Goal: Information Seeking & Learning: Learn about a topic

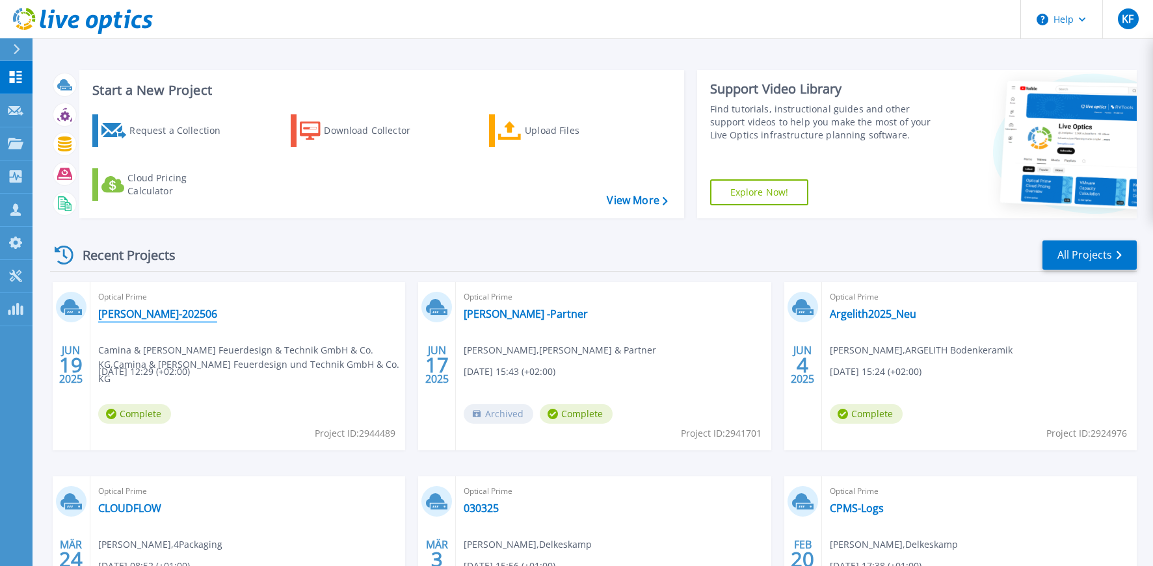
click at [174, 314] on link "[PERSON_NAME]-202506" at bounding box center [157, 314] width 119 height 13
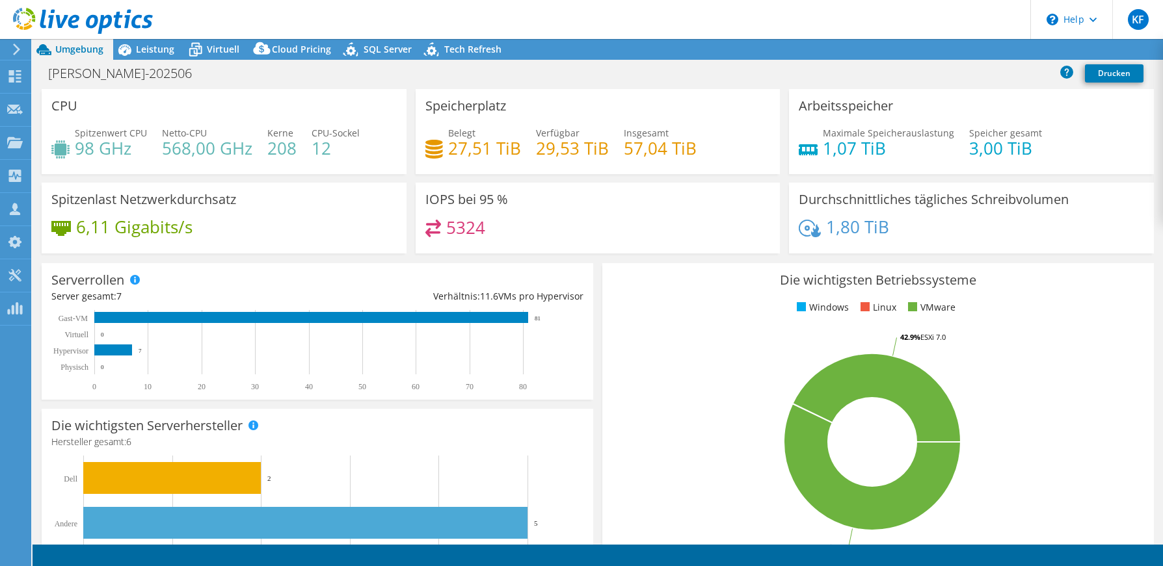
select select "EUFrankfurt"
select select "USD"
click at [146, 38] on div at bounding box center [76, 22] width 153 height 44
click at [148, 48] on span "Leistung" at bounding box center [155, 49] width 38 height 12
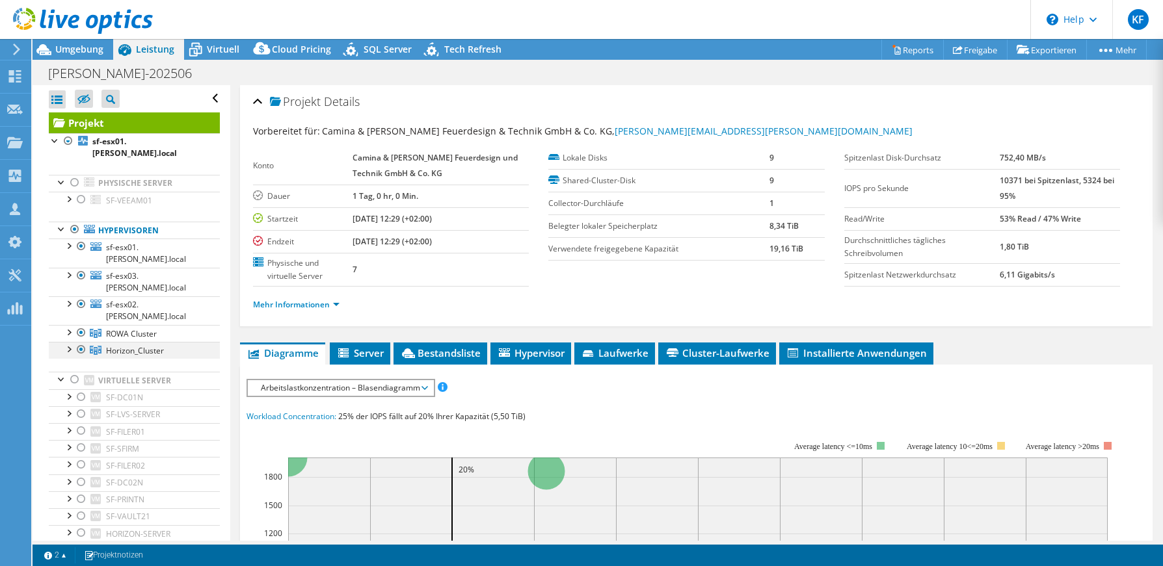
click at [81, 342] on div at bounding box center [81, 350] width 13 height 16
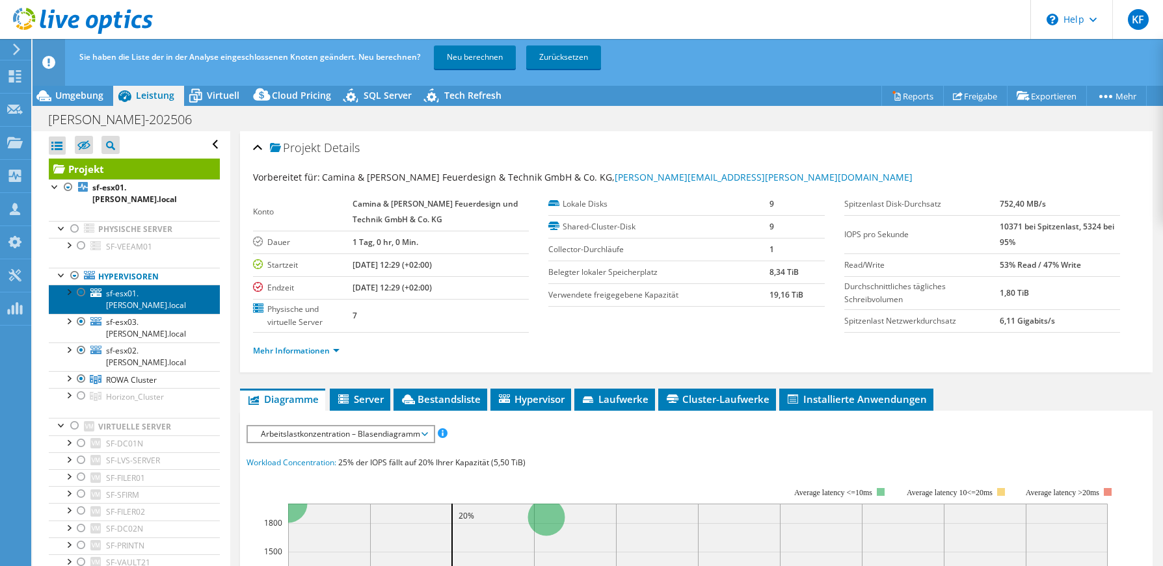
click at [128, 288] on span "sf-esx01.[PERSON_NAME].local" at bounding box center [146, 299] width 80 height 23
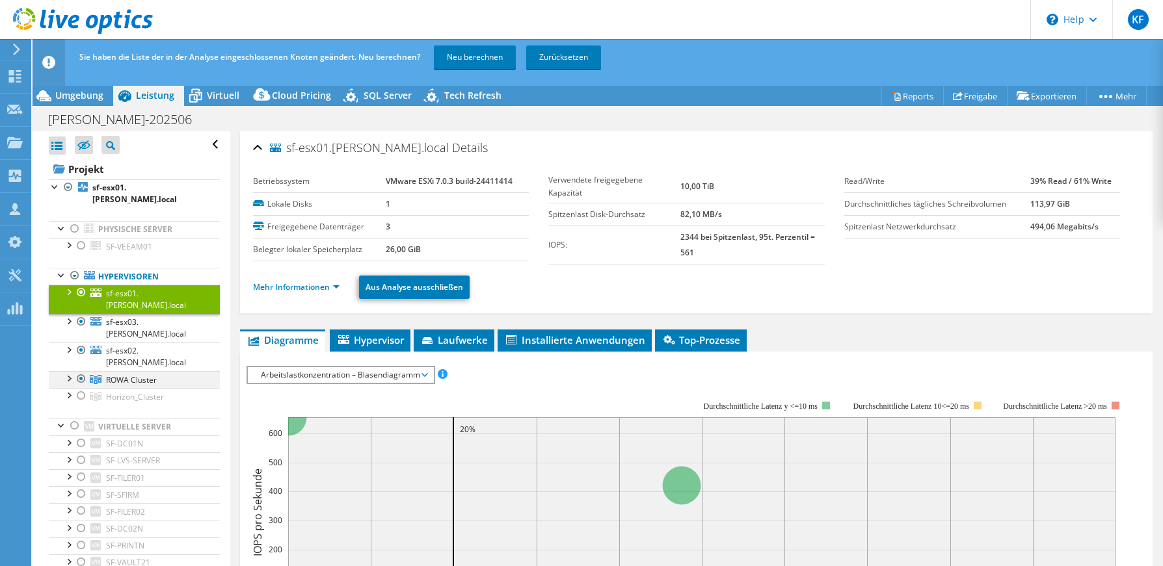
click at [71, 371] on div at bounding box center [68, 377] width 13 height 13
click at [71, 343] on div at bounding box center [68, 349] width 13 height 13
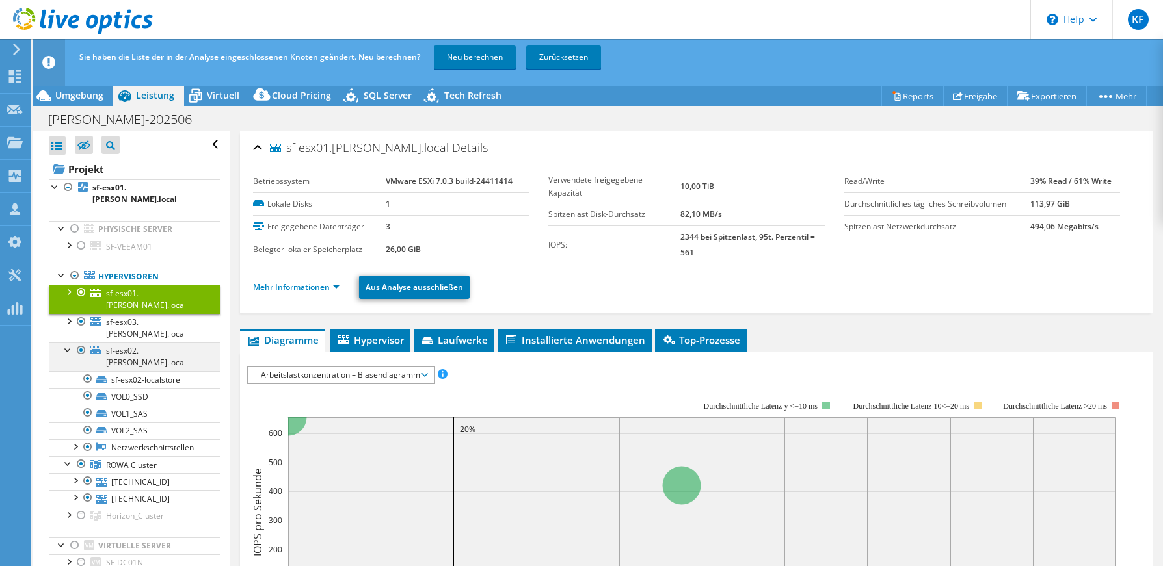
click at [71, 343] on div at bounding box center [68, 349] width 13 height 13
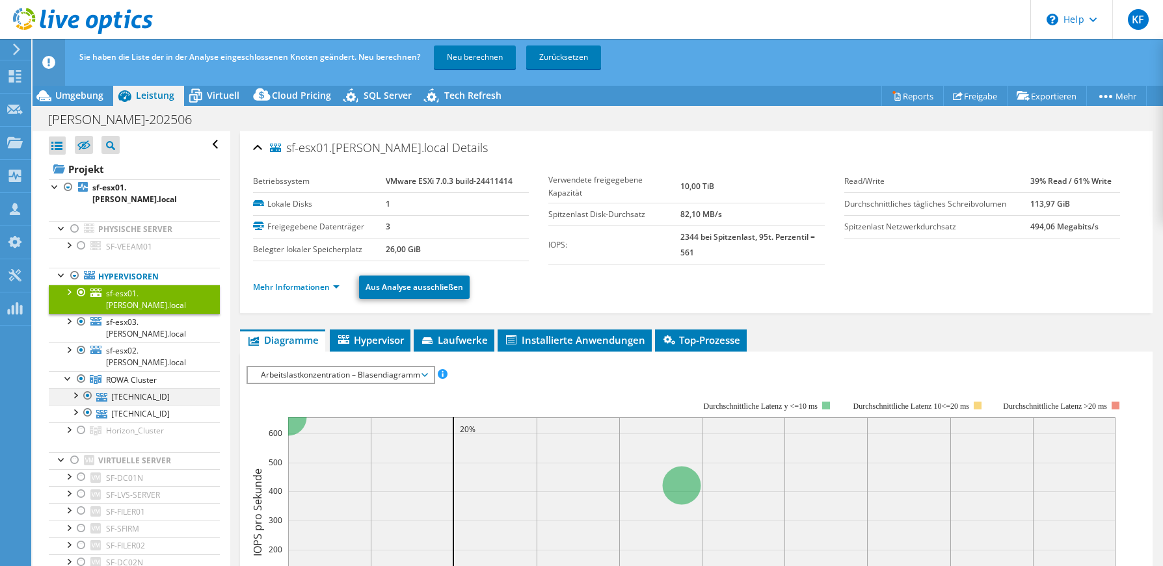
click at [74, 388] on div at bounding box center [74, 394] width 13 height 13
click at [135, 375] on span "ROWA Cluster" at bounding box center [131, 380] width 51 height 11
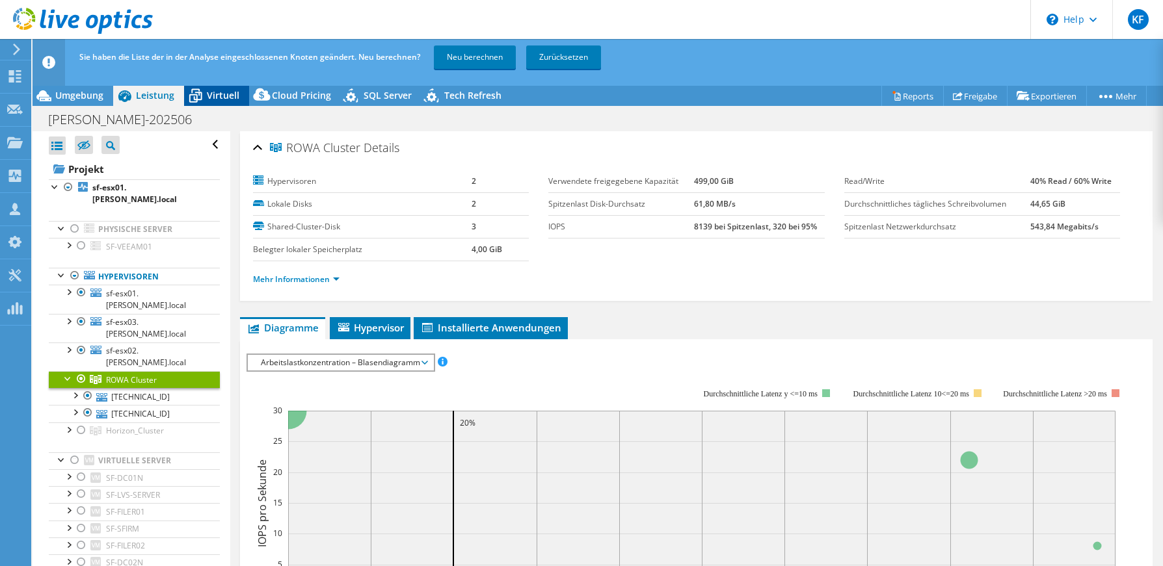
click at [216, 94] on span "Virtuell" at bounding box center [223, 95] width 33 height 12
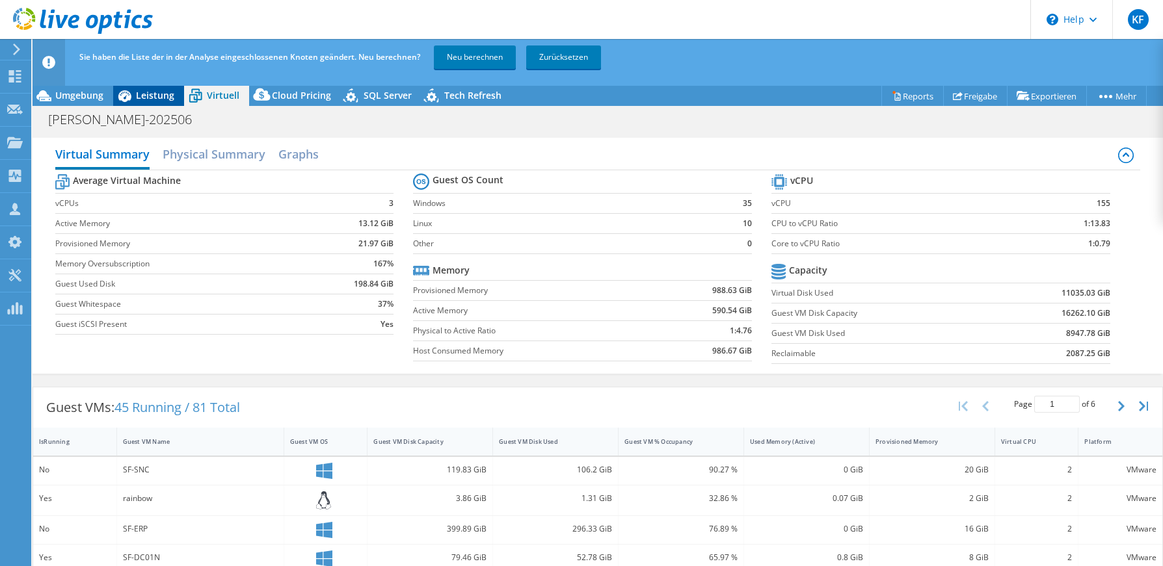
click at [165, 94] on span "Leistung" at bounding box center [155, 95] width 38 height 12
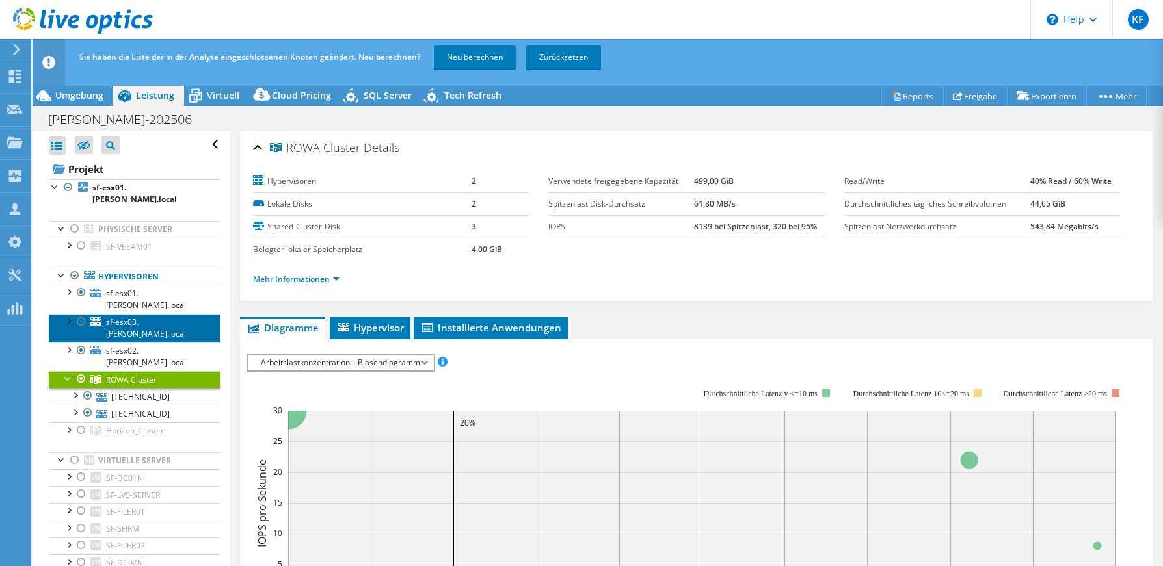
click at [120, 317] on span "sf-esx03.[PERSON_NAME].local" at bounding box center [146, 328] width 80 height 23
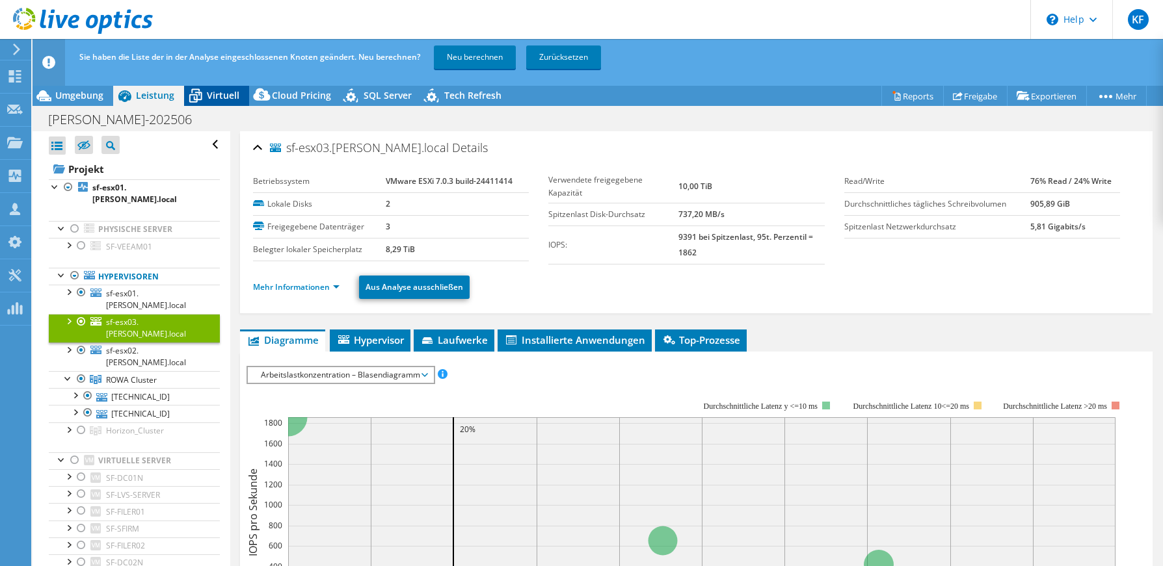
click at [221, 93] on span "Virtuell" at bounding box center [223, 95] width 33 height 12
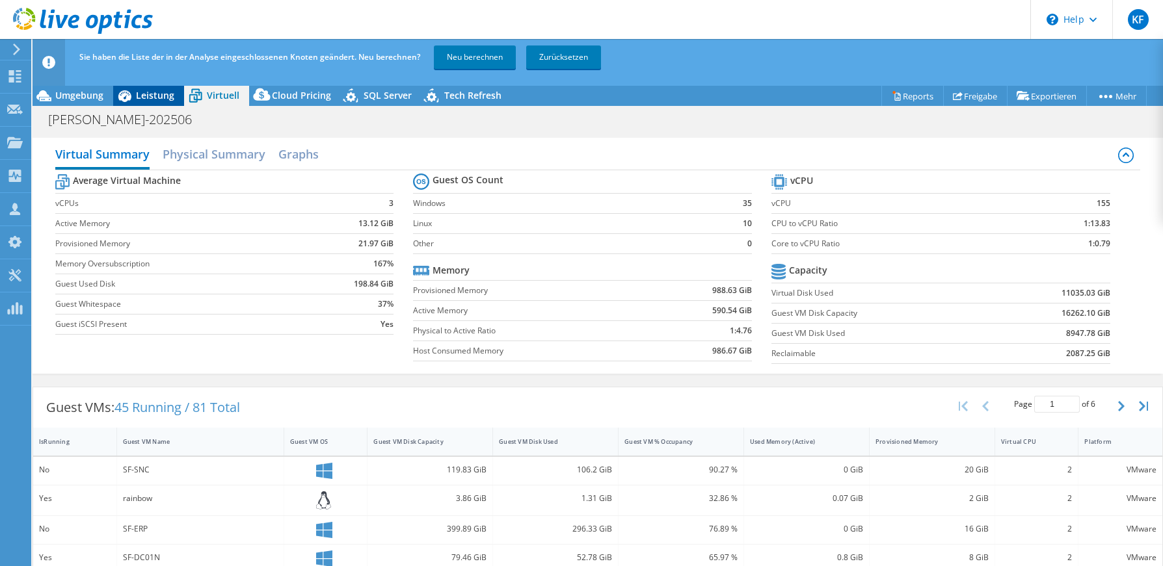
click at [161, 91] on span "Leistung" at bounding box center [155, 95] width 38 height 12
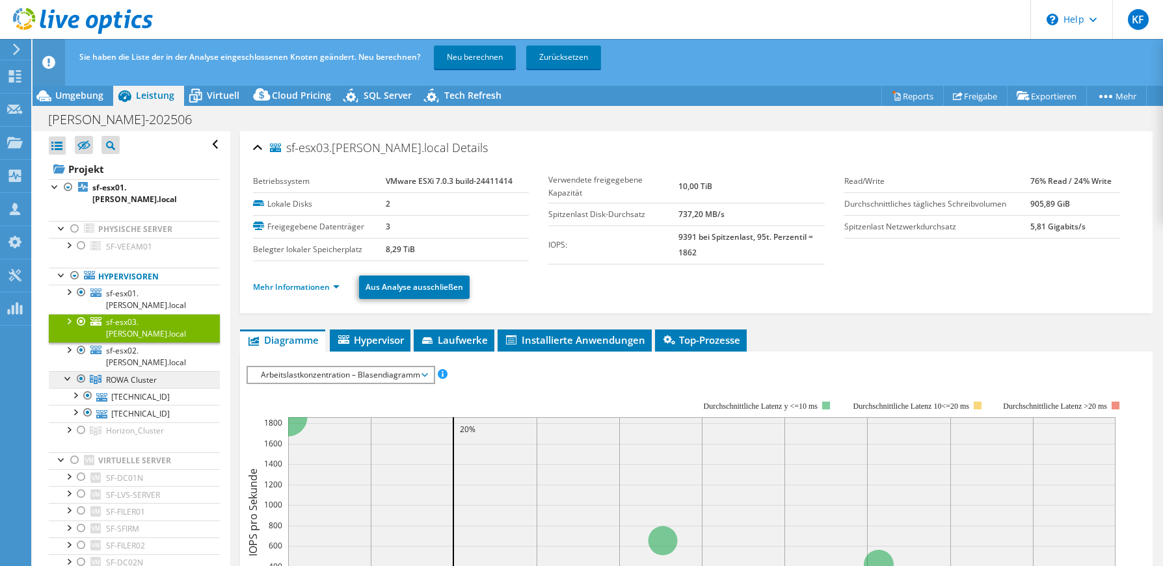
click at [147, 375] on span "ROWA Cluster" at bounding box center [131, 380] width 51 height 11
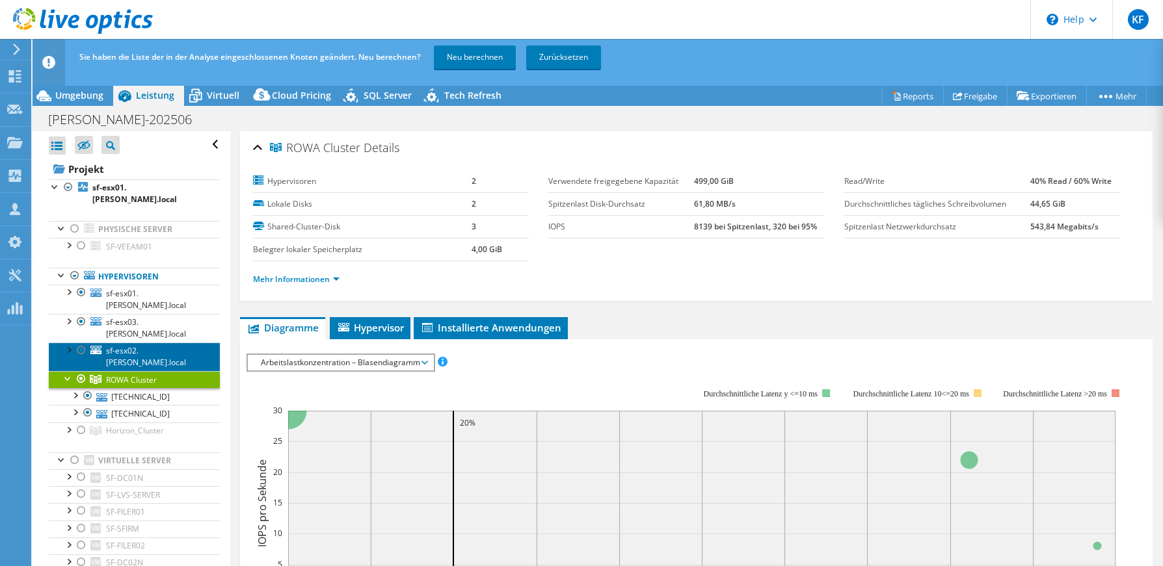
click at [135, 345] on span "sf-esx02.[PERSON_NAME].local" at bounding box center [146, 356] width 80 height 23
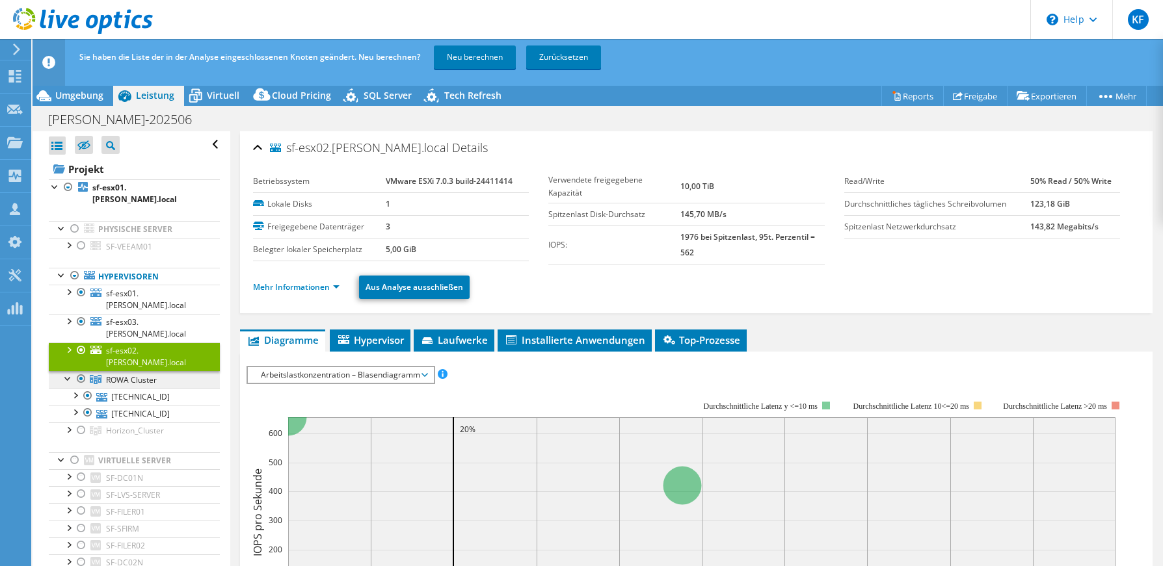
click at [135, 375] on span "ROWA Cluster" at bounding box center [131, 380] width 51 height 11
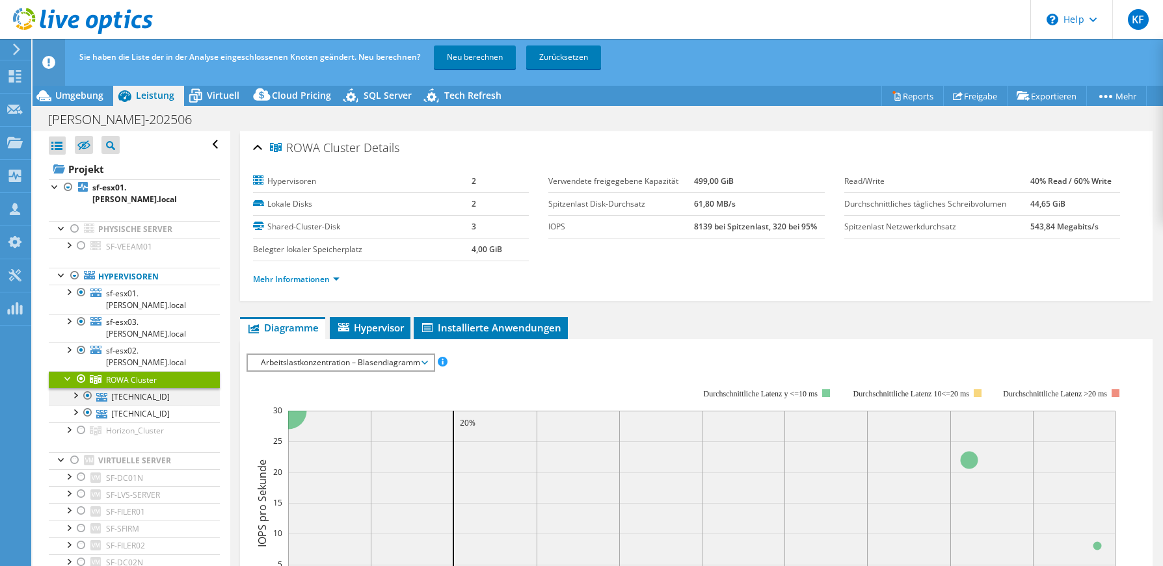
click at [76, 388] on div at bounding box center [74, 394] width 13 height 13
click at [66, 343] on div at bounding box center [68, 349] width 13 height 13
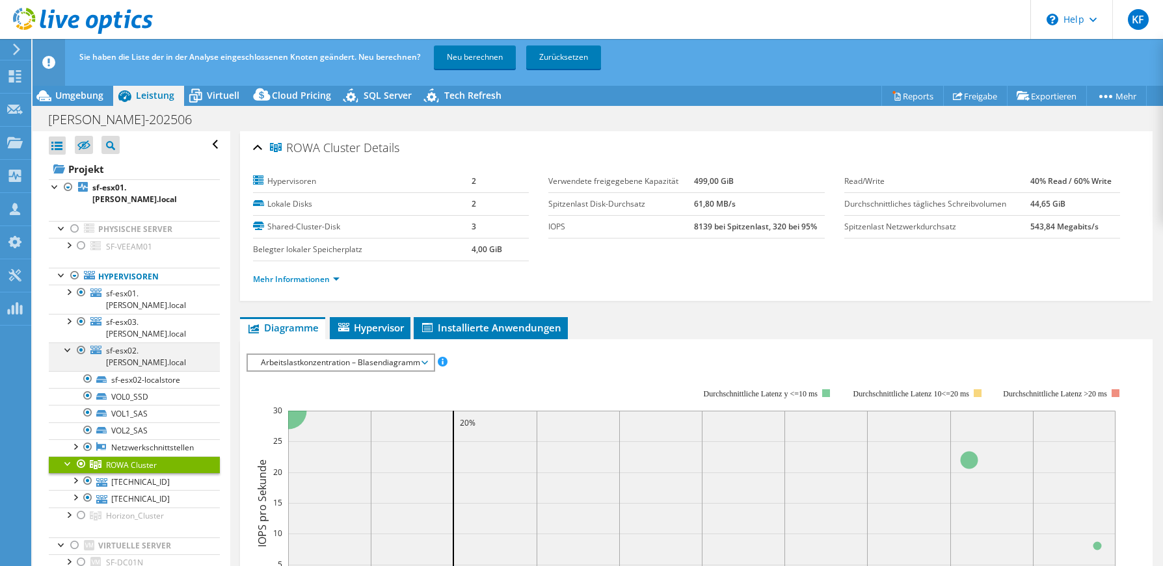
click at [66, 343] on div at bounding box center [68, 349] width 13 height 13
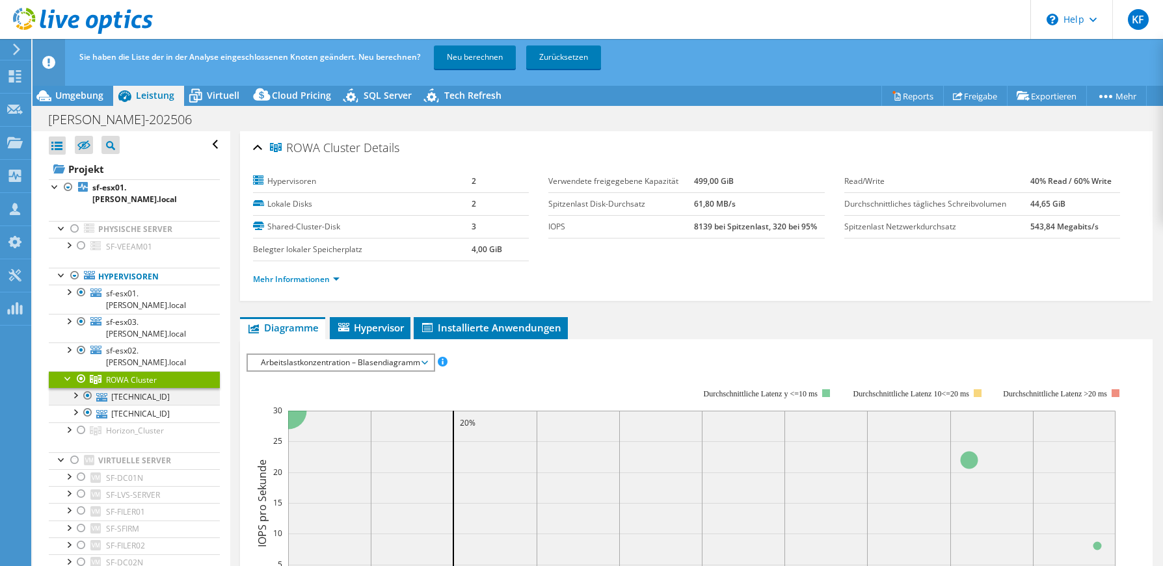
click at [75, 388] on div at bounding box center [74, 394] width 13 height 13
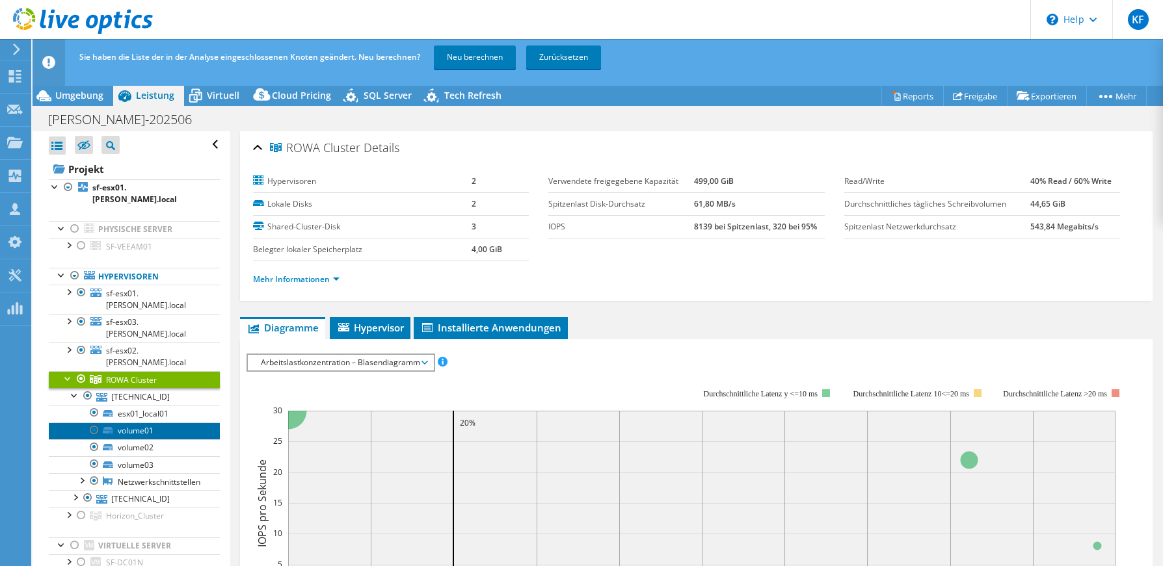
click at [135, 423] on link "volume01" at bounding box center [134, 431] width 171 height 17
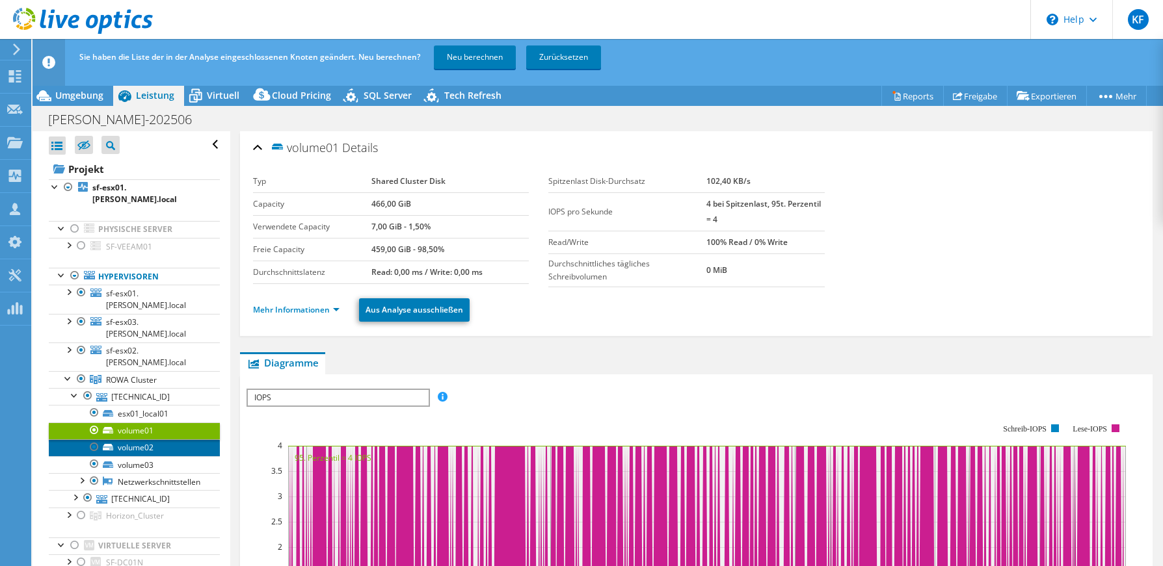
click at [135, 440] on link "volume02" at bounding box center [134, 448] width 171 height 17
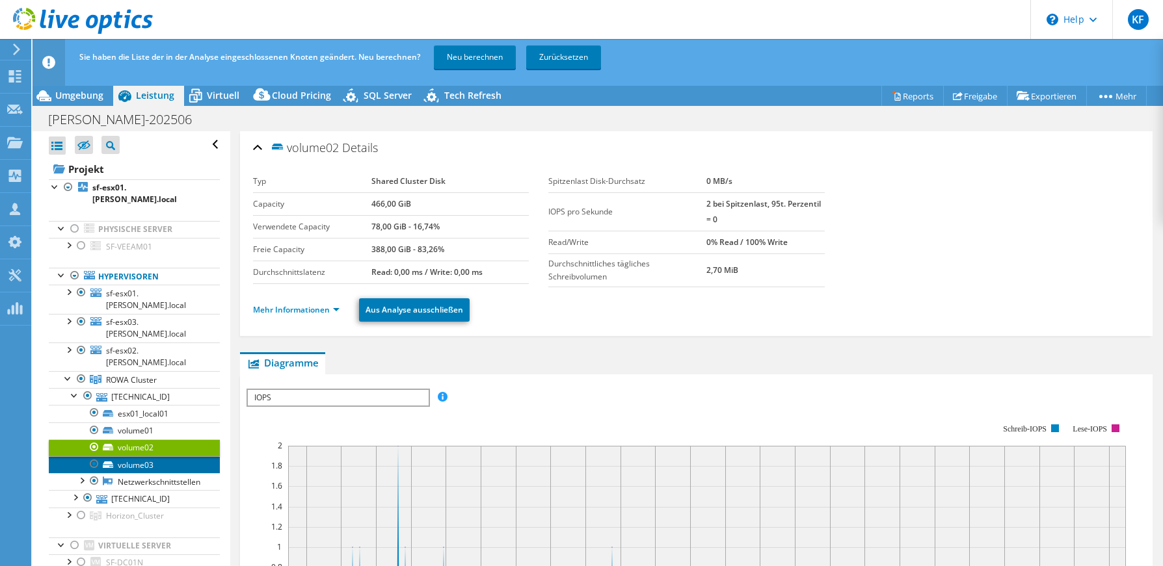
click at [139, 457] on link "volume03" at bounding box center [134, 465] width 171 height 17
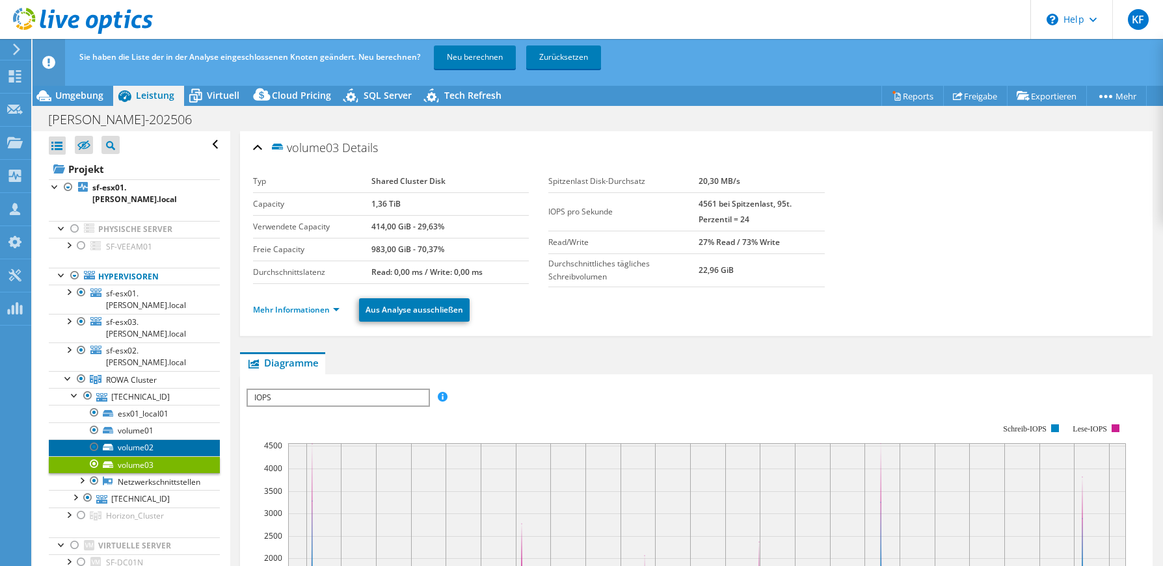
click at [139, 440] on link "volume02" at bounding box center [134, 448] width 171 height 17
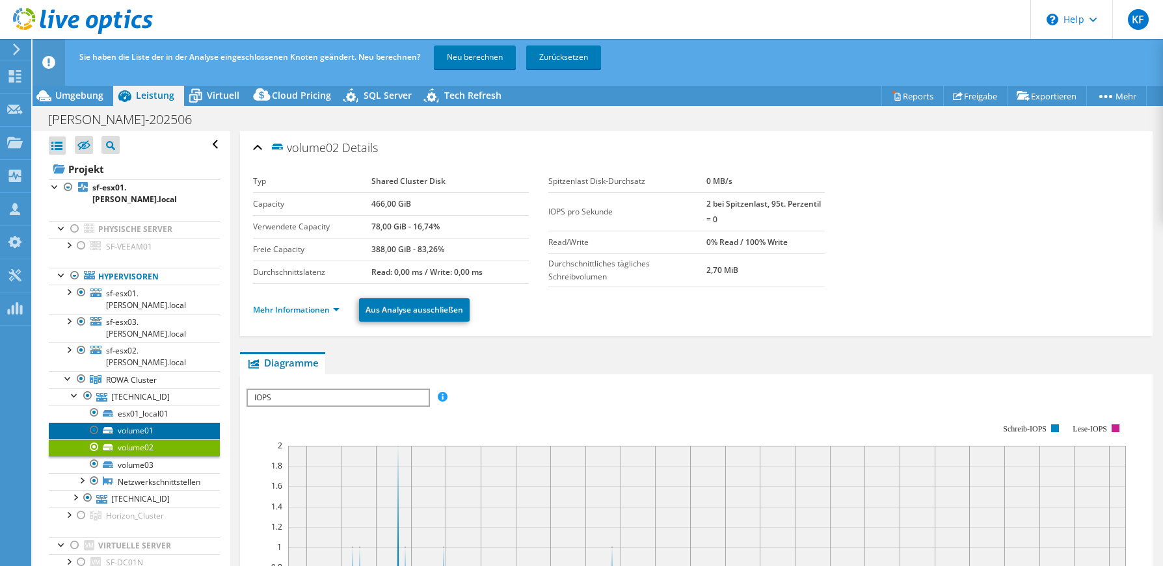
click at [139, 423] on link "volume01" at bounding box center [134, 431] width 171 height 17
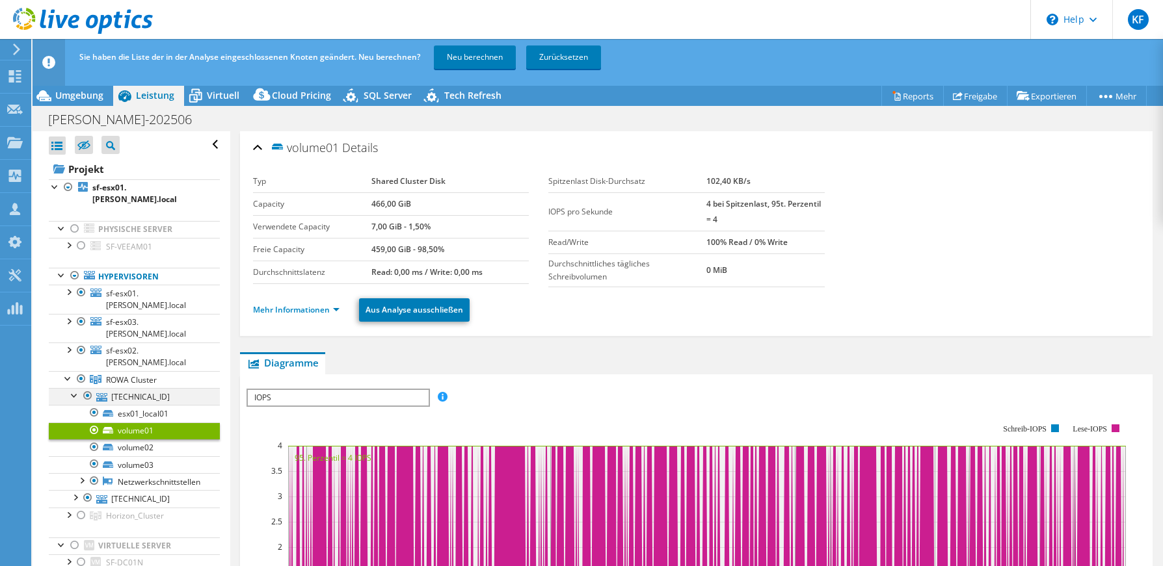
click at [76, 388] on div at bounding box center [74, 394] width 13 height 13
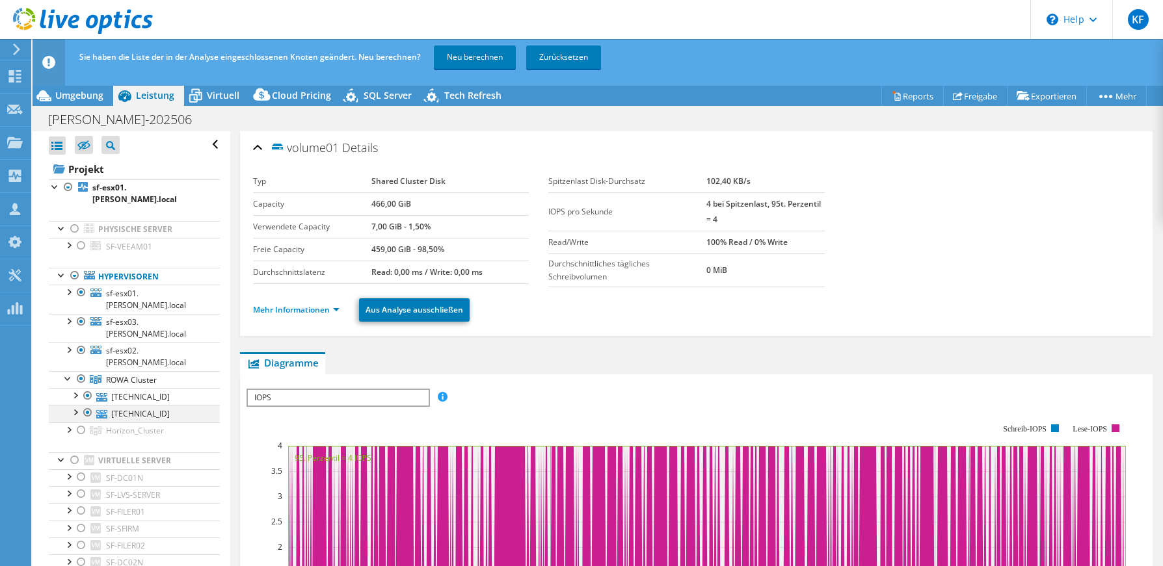
click at [78, 405] on div at bounding box center [74, 411] width 13 height 13
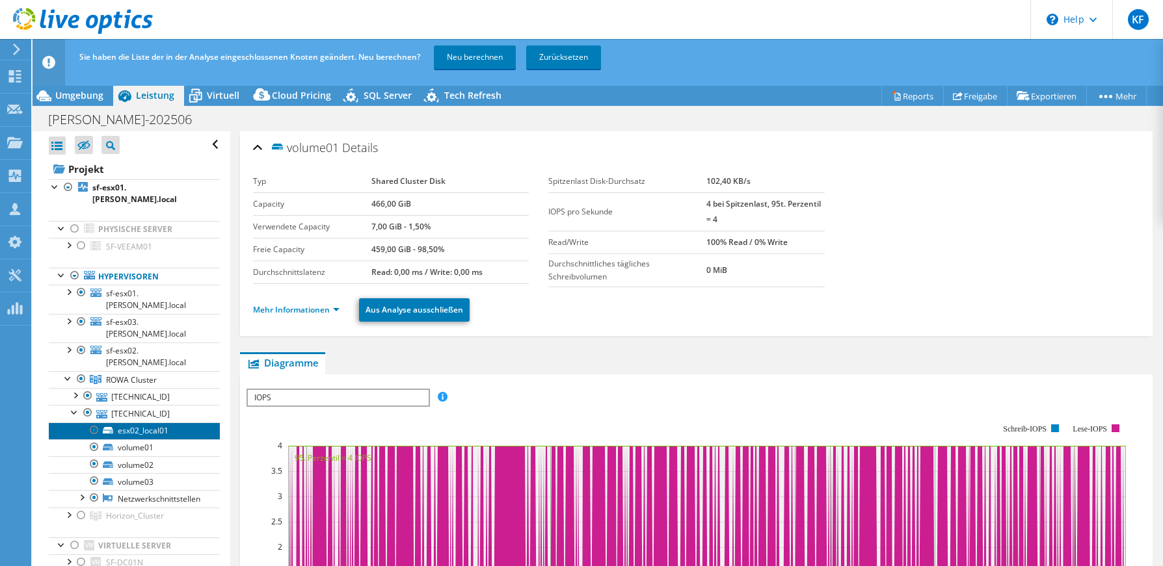
click at [125, 423] on link "esx02_local01" at bounding box center [134, 431] width 171 height 17
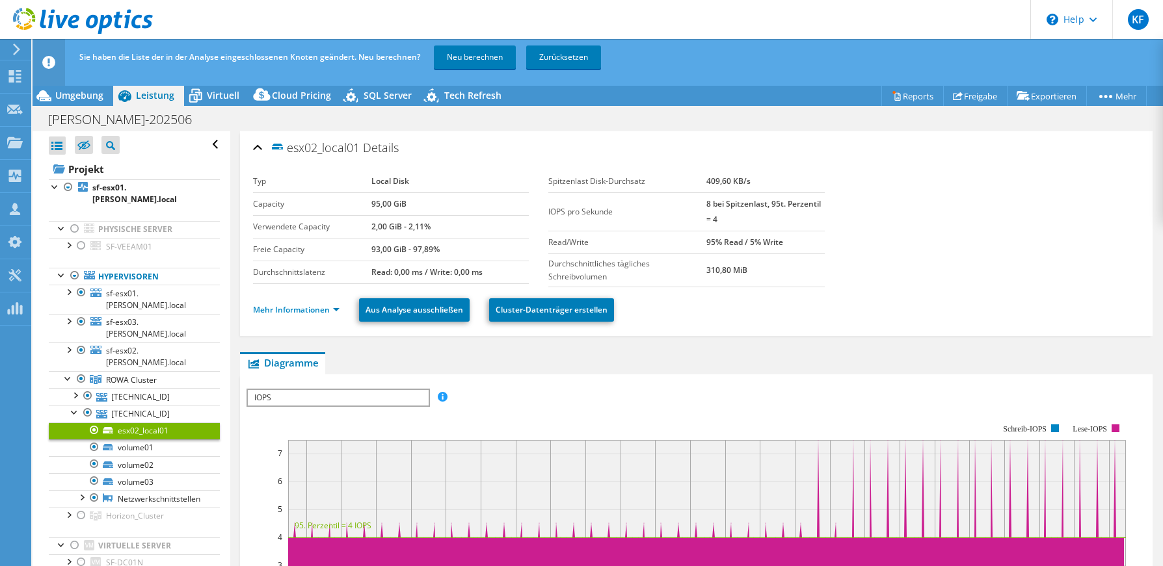
click at [130, 423] on link "esx02_local01" at bounding box center [134, 431] width 171 height 17
click at [133, 440] on link "volume01" at bounding box center [134, 448] width 171 height 17
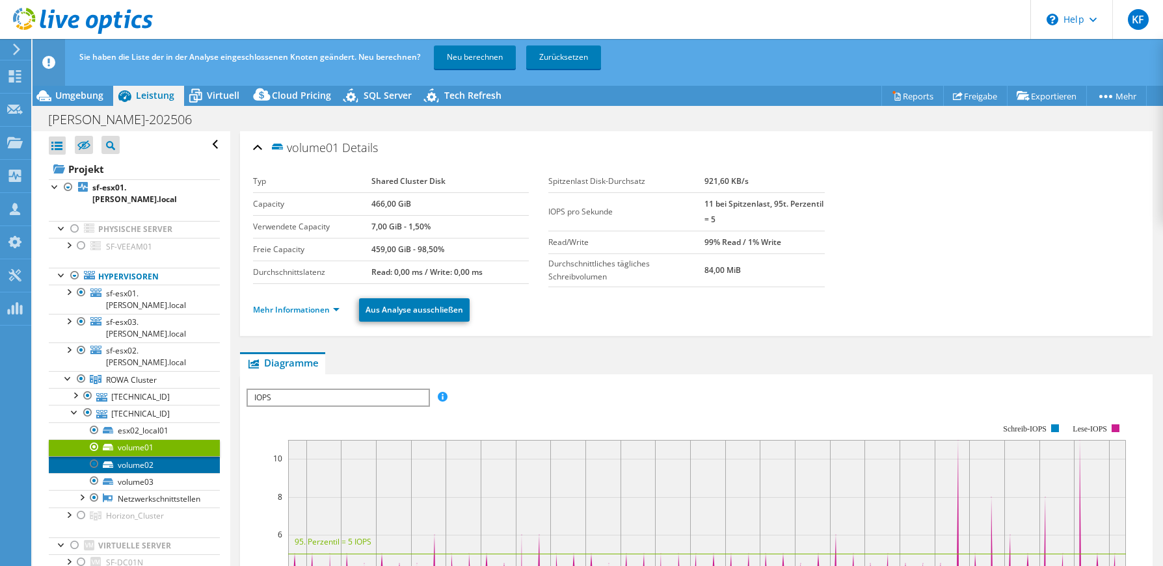
click at [134, 457] on link "volume02" at bounding box center [134, 465] width 171 height 17
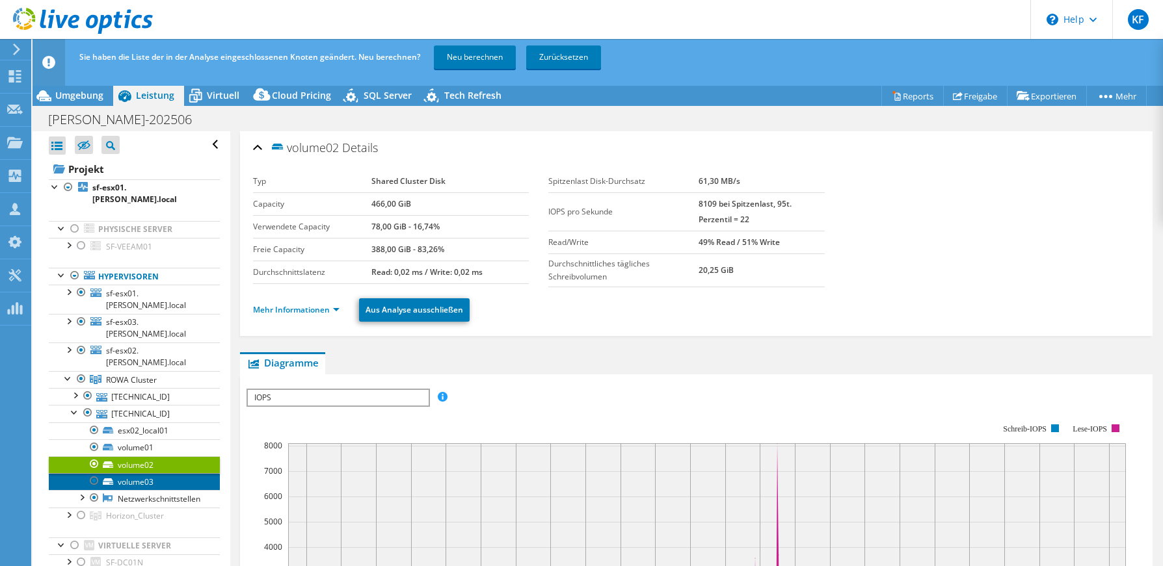
click at [137, 473] on link "volume03" at bounding box center [134, 481] width 171 height 17
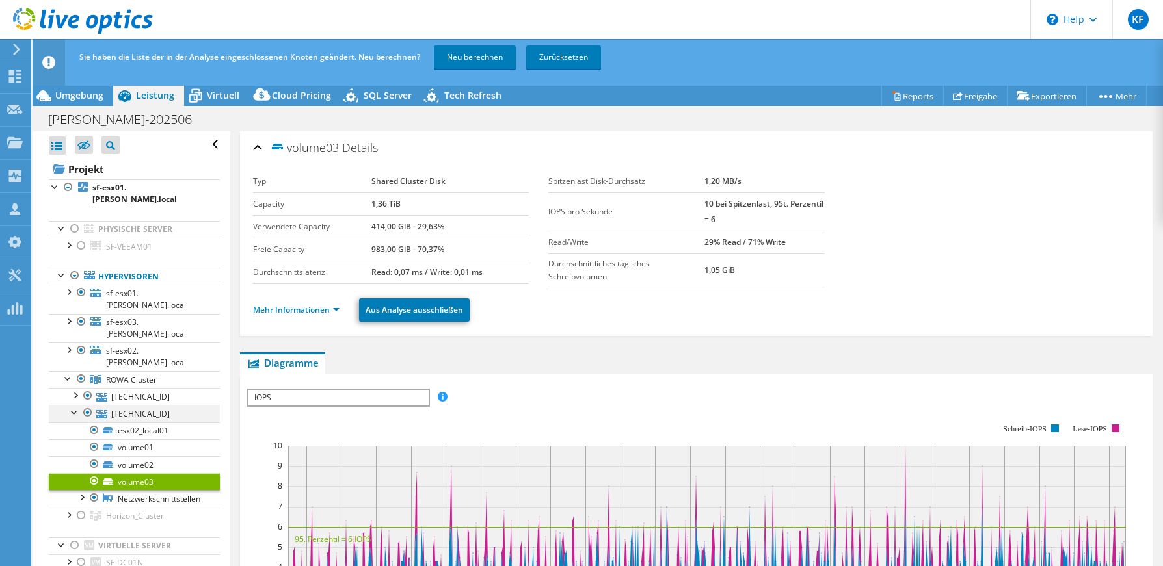
click at [75, 405] on div at bounding box center [74, 411] width 13 height 13
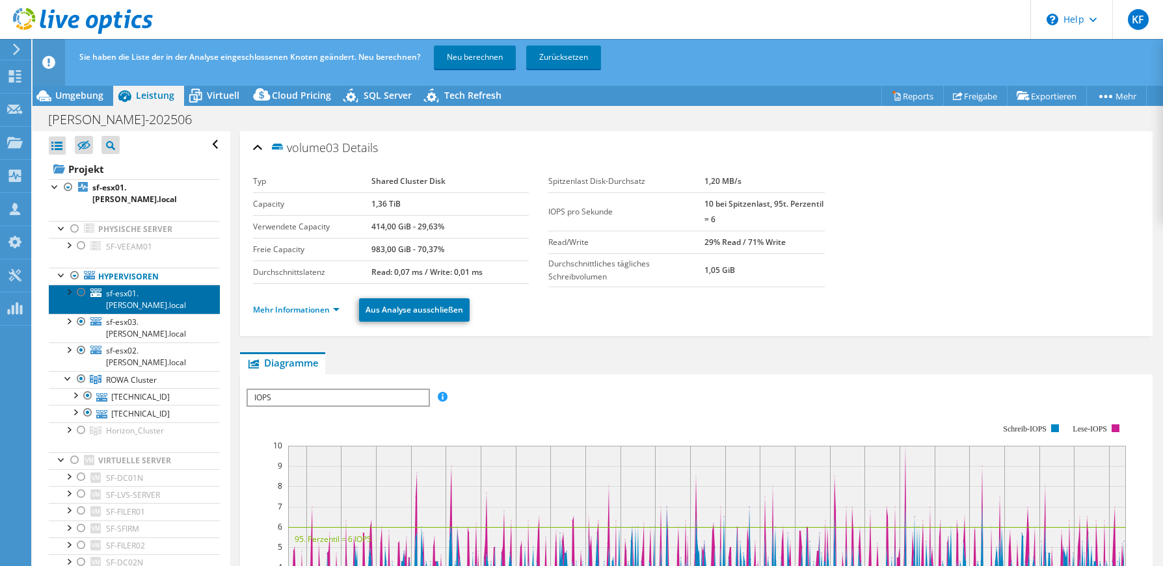
click at [137, 288] on span "sf-esx01.[PERSON_NAME].local" at bounding box center [146, 299] width 80 height 23
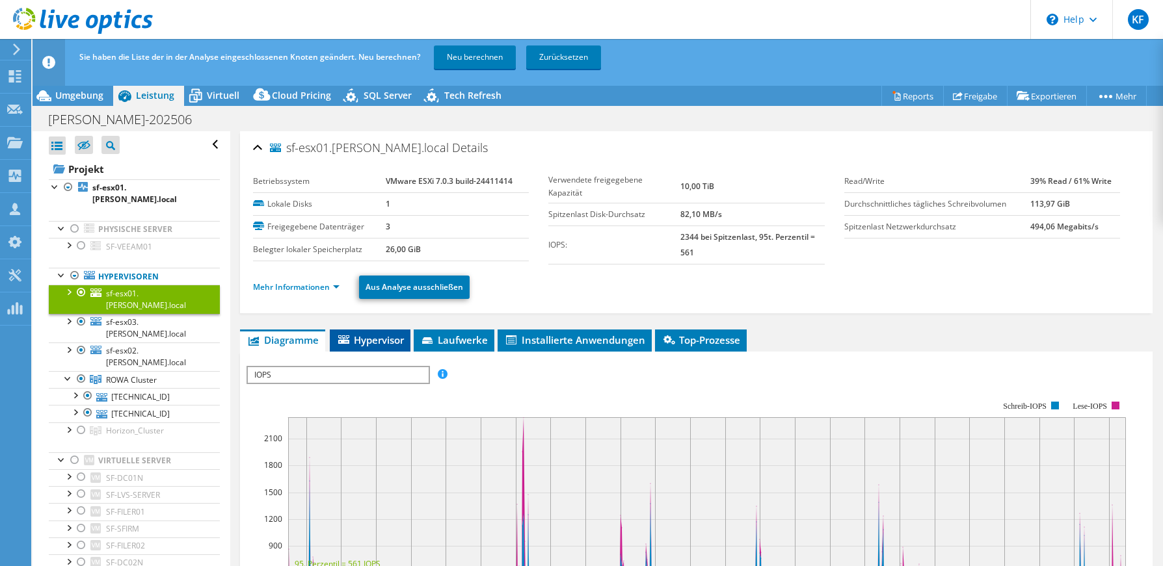
click at [386, 345] on span "Hypervisor" at bounding box center [370, 340] width 68 height 13
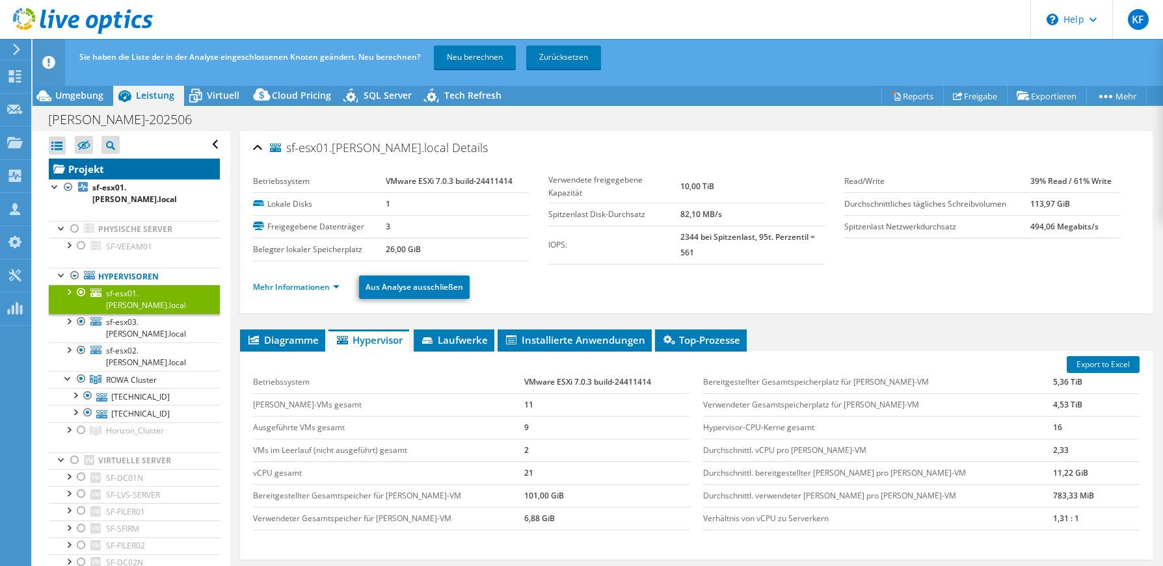
click at [103, 172] on link "Projekt" at bounding box center [134, 169] width 171 height 21
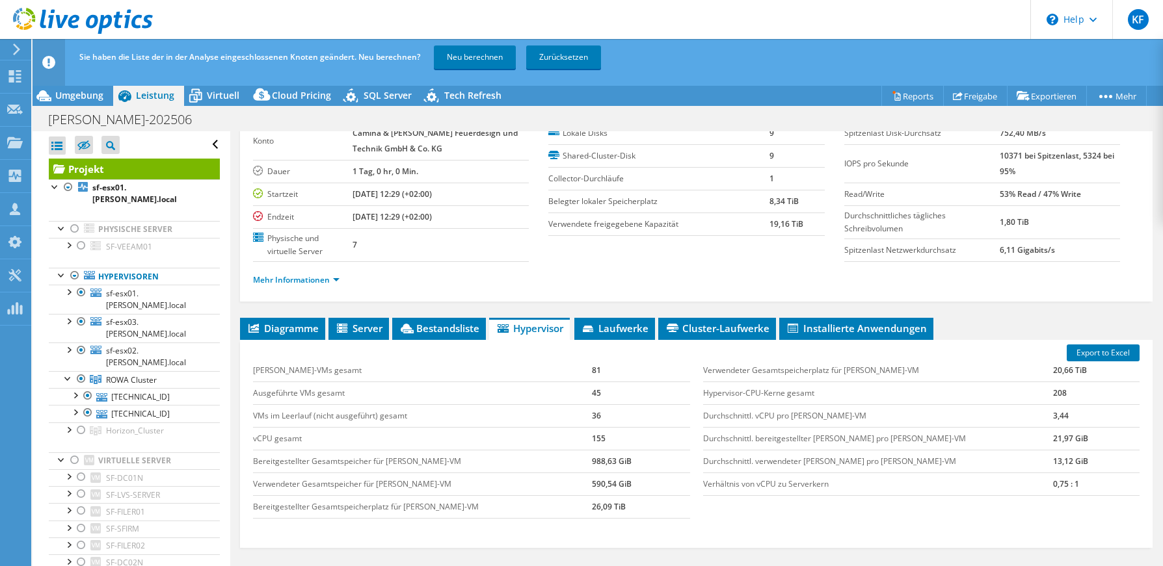
scroll to position [130, 0]
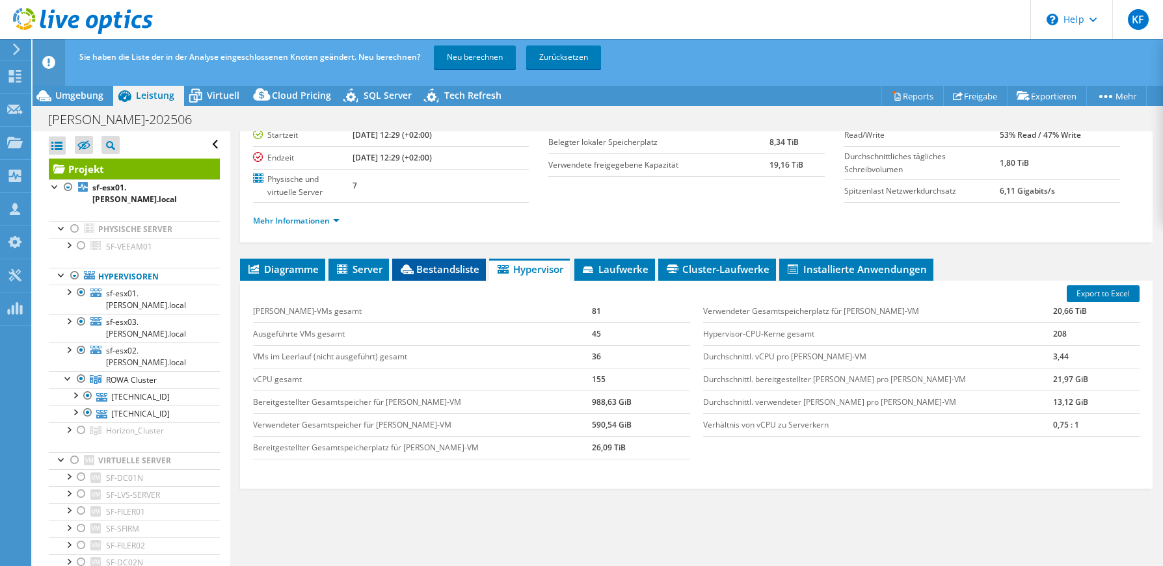
click at [452, 268] on span "Bestandsliste" at bounding box center [439, 269] width 81 height 13
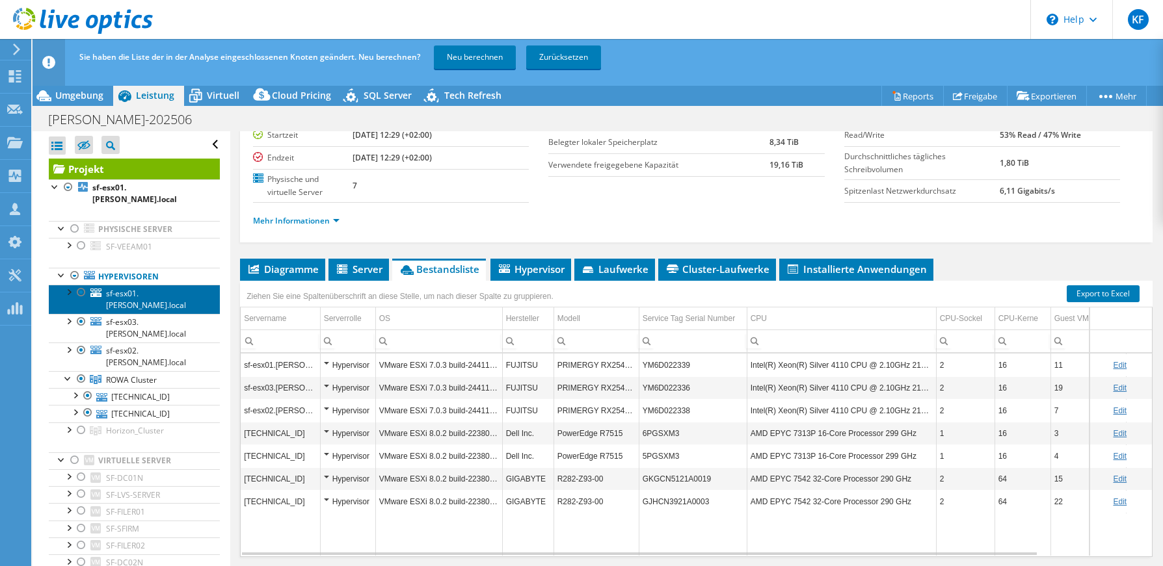
click at [155, 288] on span "sf-esx01.[PERSON_NAME].local" at bounding box center [146, 299] width 80 height 23
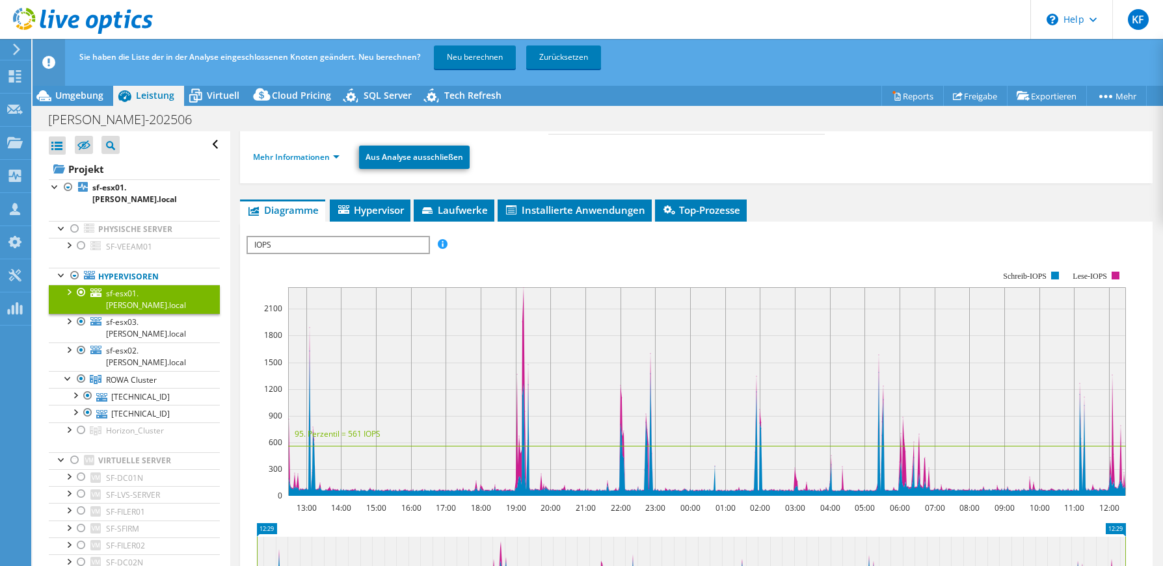
click at [313, 255] on rect at bounding box center [686, 384] width 879 height 260
click at [401, 246] on span "IOPS" at bounding box center [338, 245] width 180 height 16
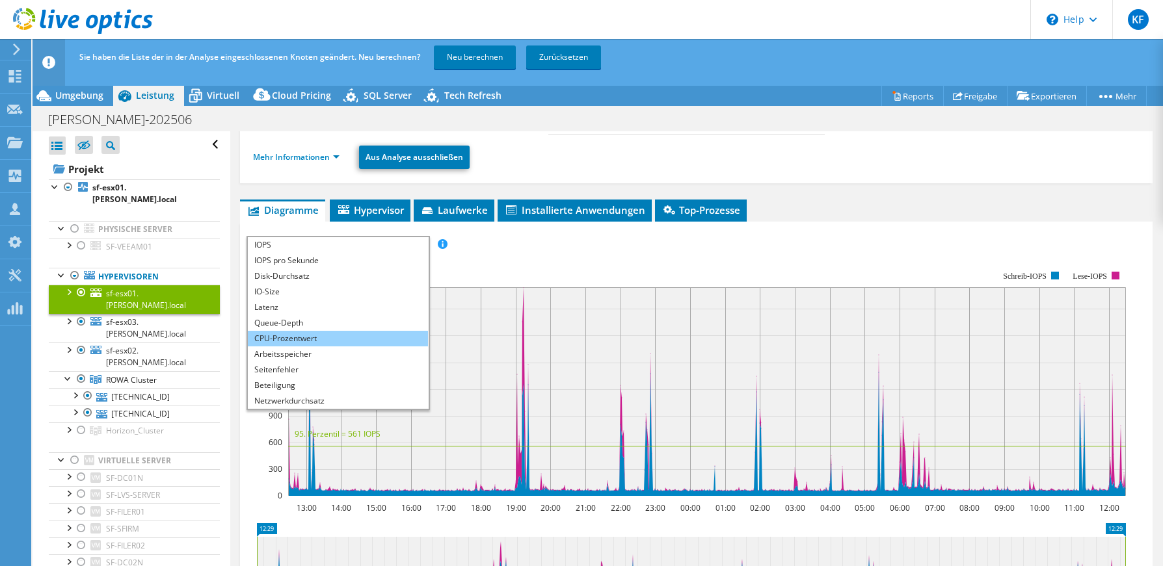
click at [303, 332] on li "CPU-Prozentwert" at bounding box center [338, 339] width 180 height 16
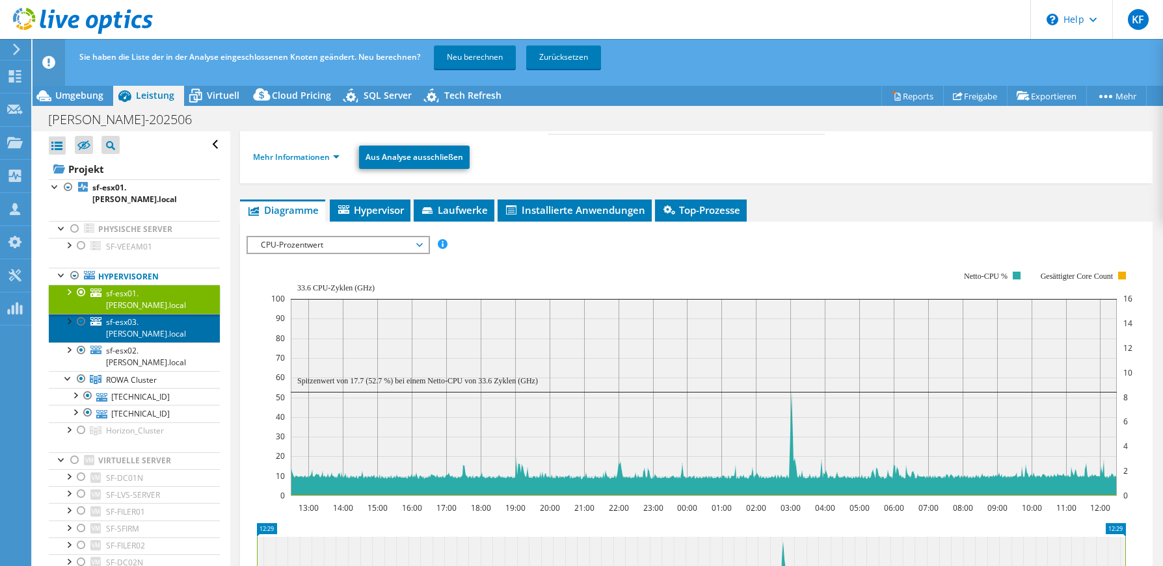
click at [133, 317] on span "sf-esx03.[PERSON_NAME].local" at bounding box center [146, 328] width 80 height 23
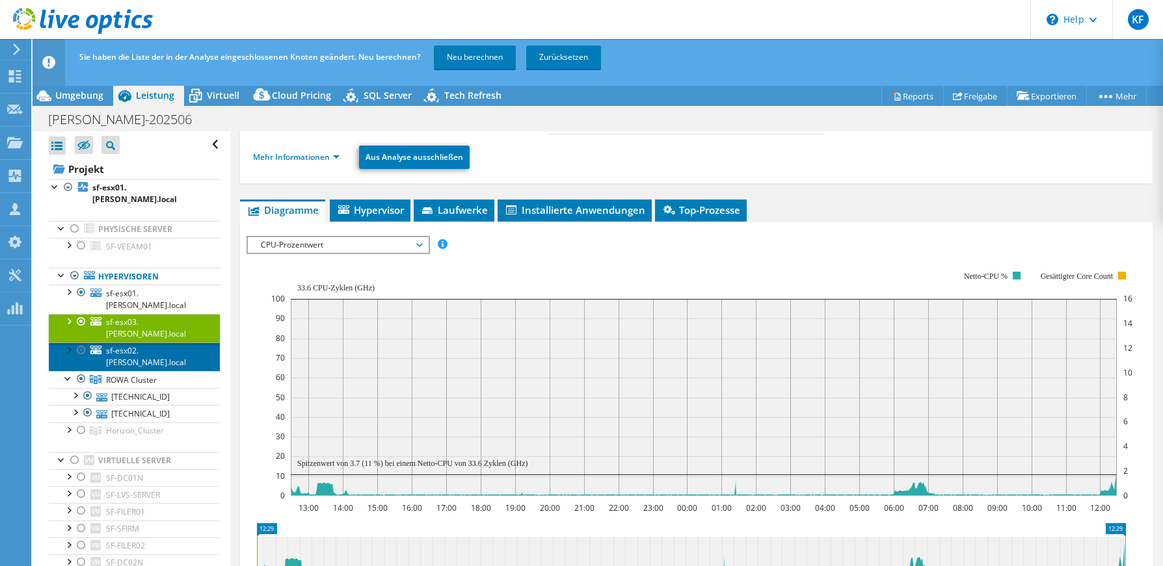
click at [138, 345] on span "sf-esx02.[PERSON_NAME].local" at bounding box center [146, 356] width 80 height 23
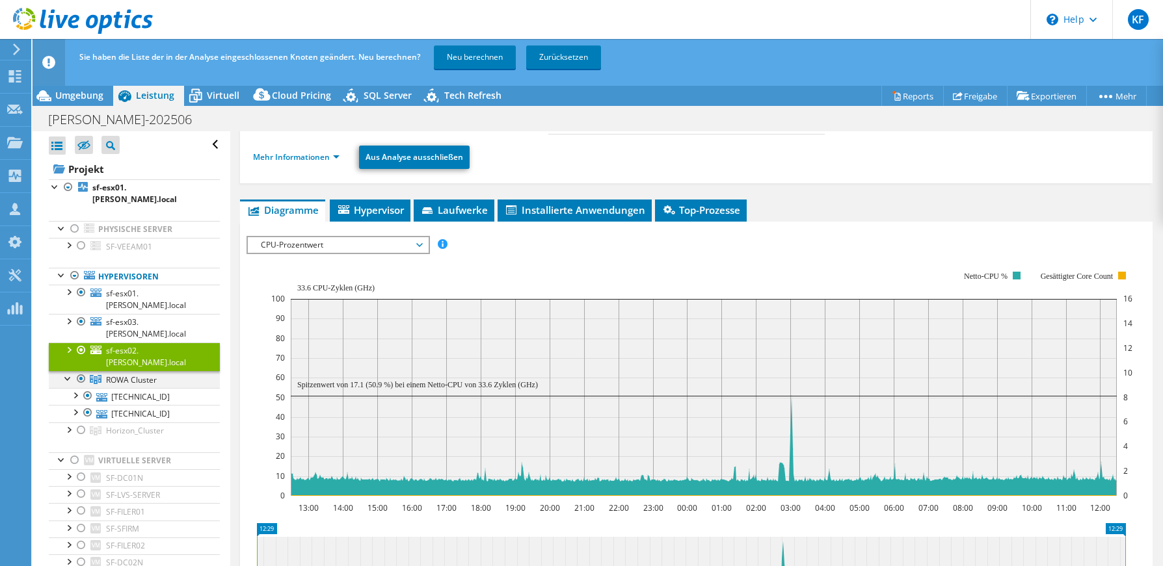
click at [82, 371] on div at bounding box center [81, 379] width 13 height 16
click at [470, 55] on link "Neu berechnen" at bounding box center [475, 57] width 82 height 23
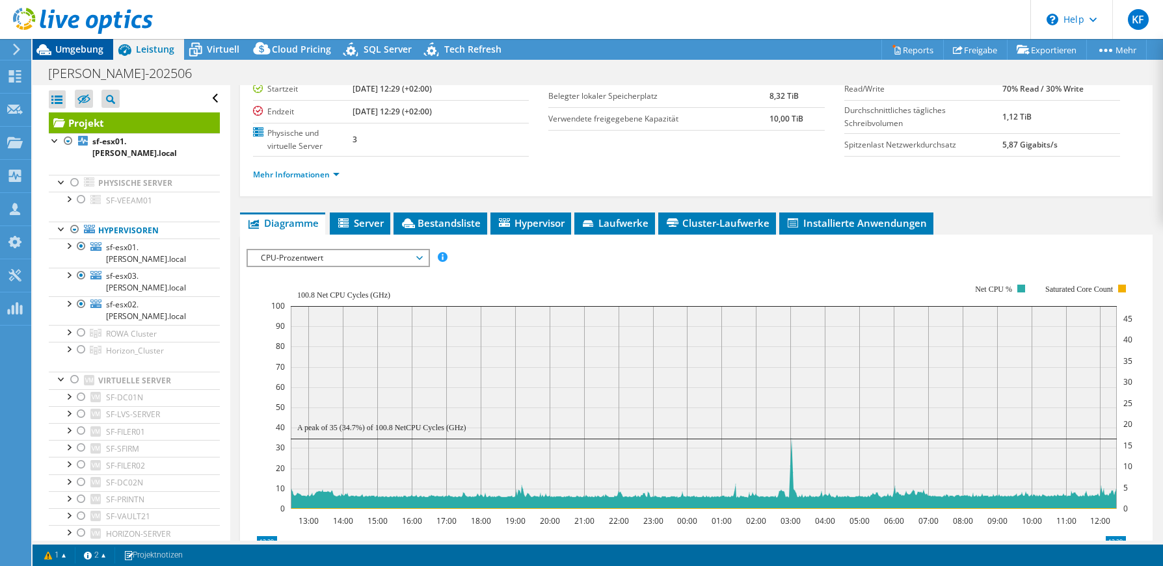
click at [62, 46] on span "Umgebung" at bounding box center [79, 49] width 48 height 12
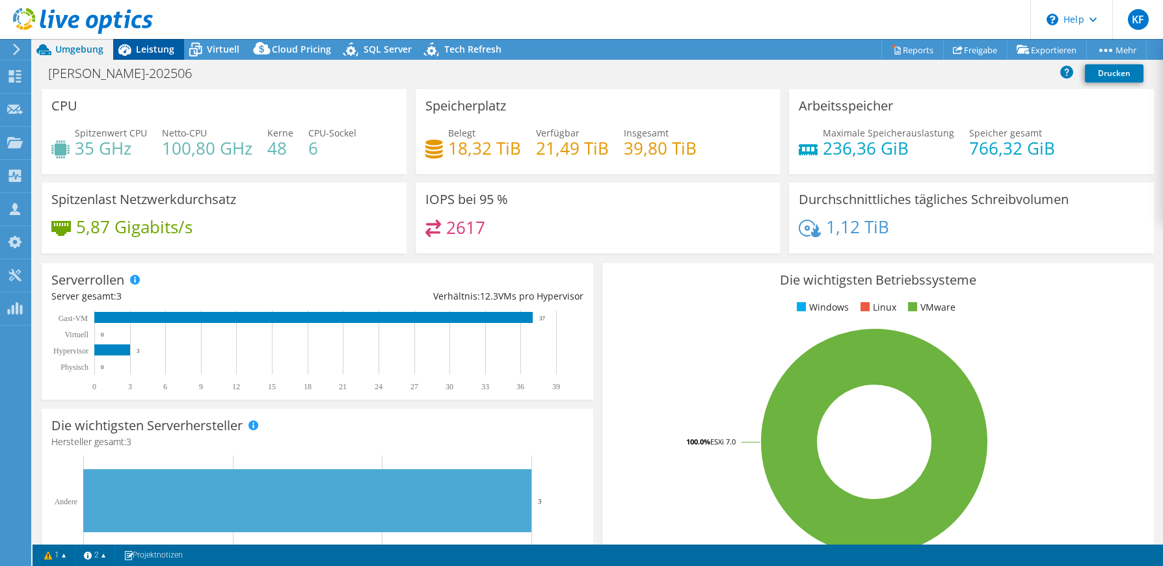
click at [172, 53] on span "Leistung" at bounding box center [155, 49] width 38 height 12
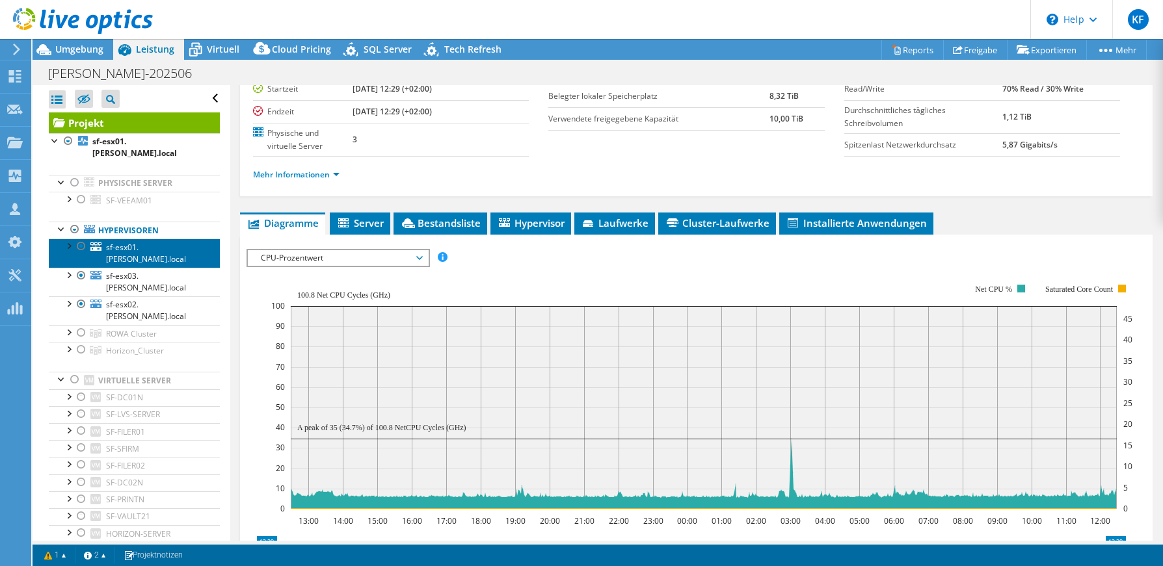
click at [168, 242] on span "sf-esx01.[PERSON_NAME].local" at bounding box center [146, 253] width 80 height 23
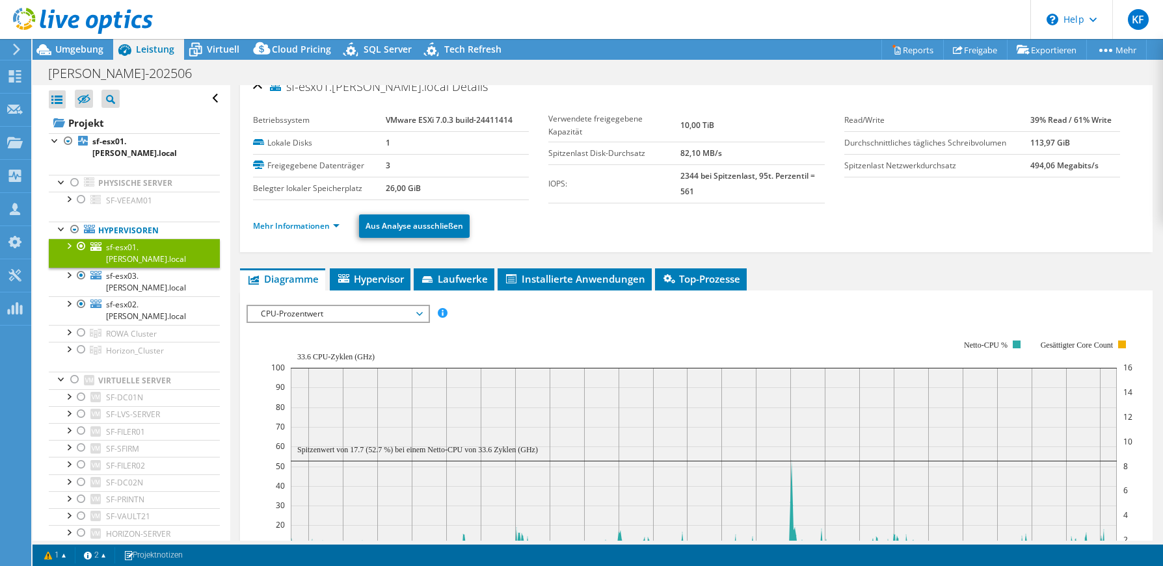
scroll to position [0, 0]
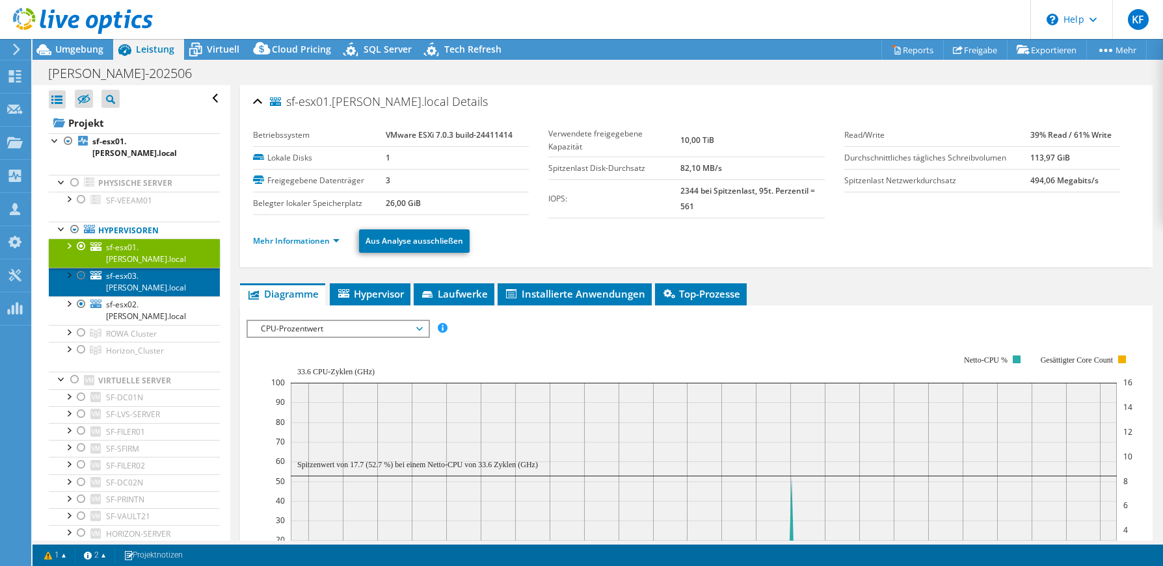
click at [153, 271] on span "sf-esx03.[PERSON_NAME].local" at bounding box center [146, 282] width 80 height 23
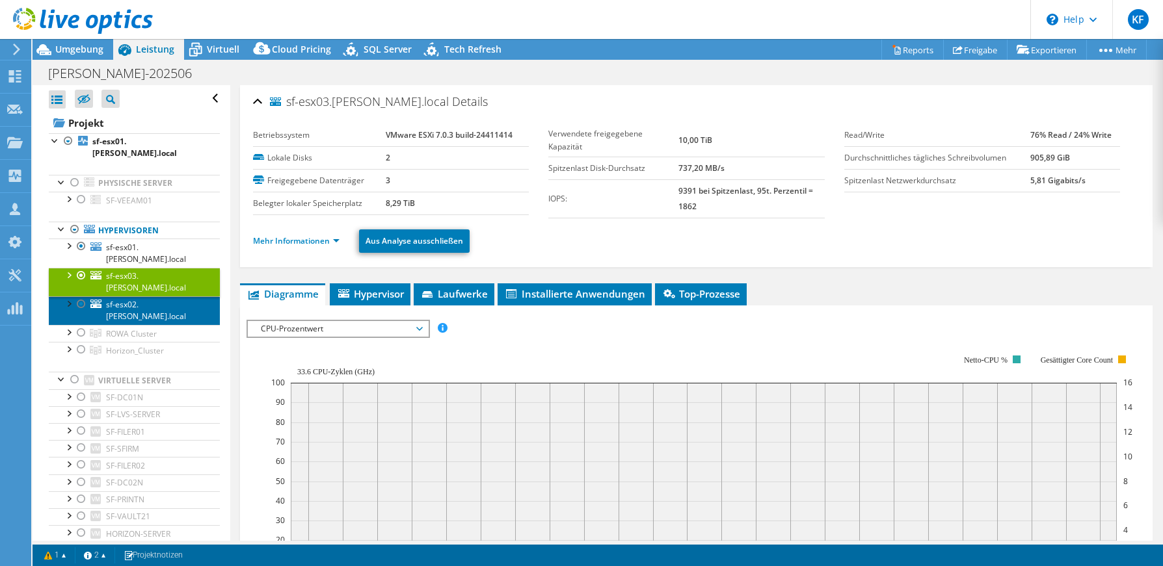
click at [153, 299] on span "sf-esx02.[PERSON_NAME].local" at bounding box center [146, 310] width 80 height 23
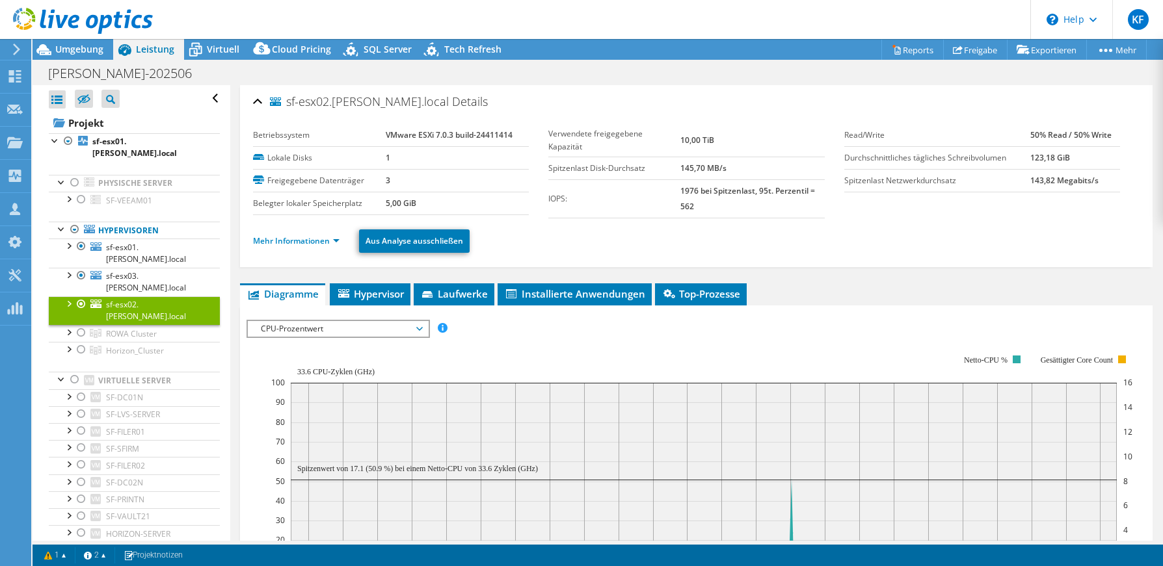
click at [64, 297] on div at bounding box center [68, 303] width 13 height 13
click at [69, 268] on div at bounding box center [68, 274] width 13 height 13
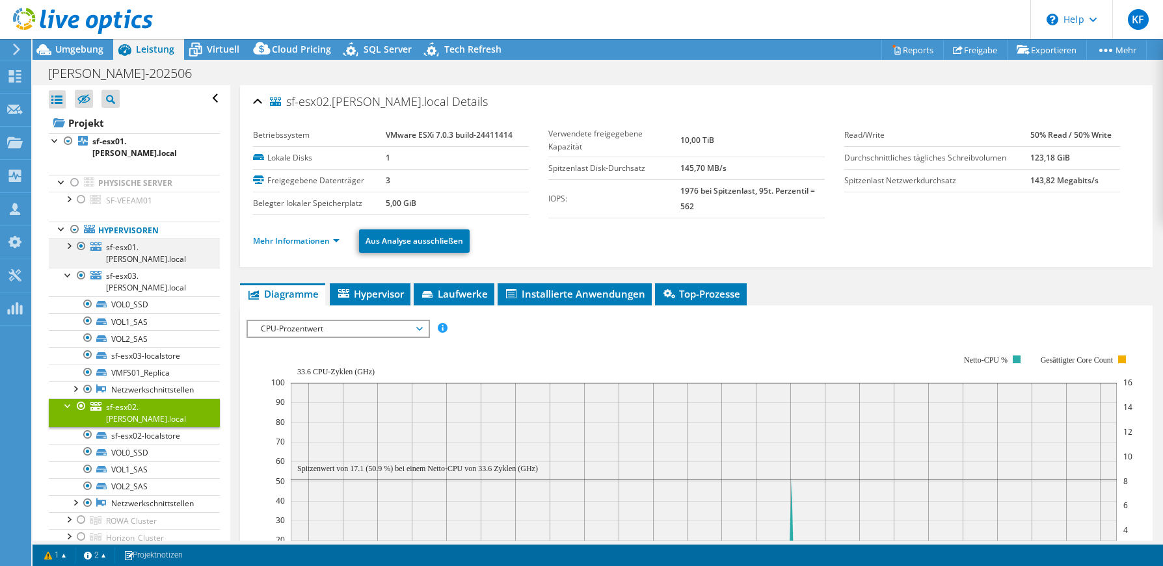
click at [66, 239] on div at bounding box center [68, 245] width 13 height 13
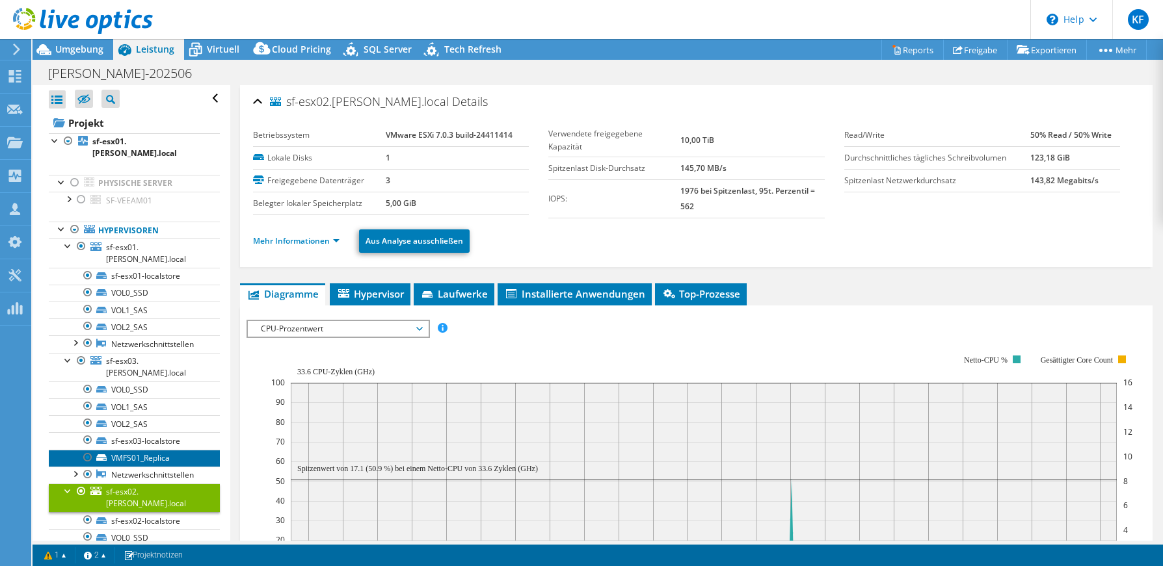
click at [129, 450] on link "VMFS01_Replica" at bounding box center [134, 458] width 171 height 17
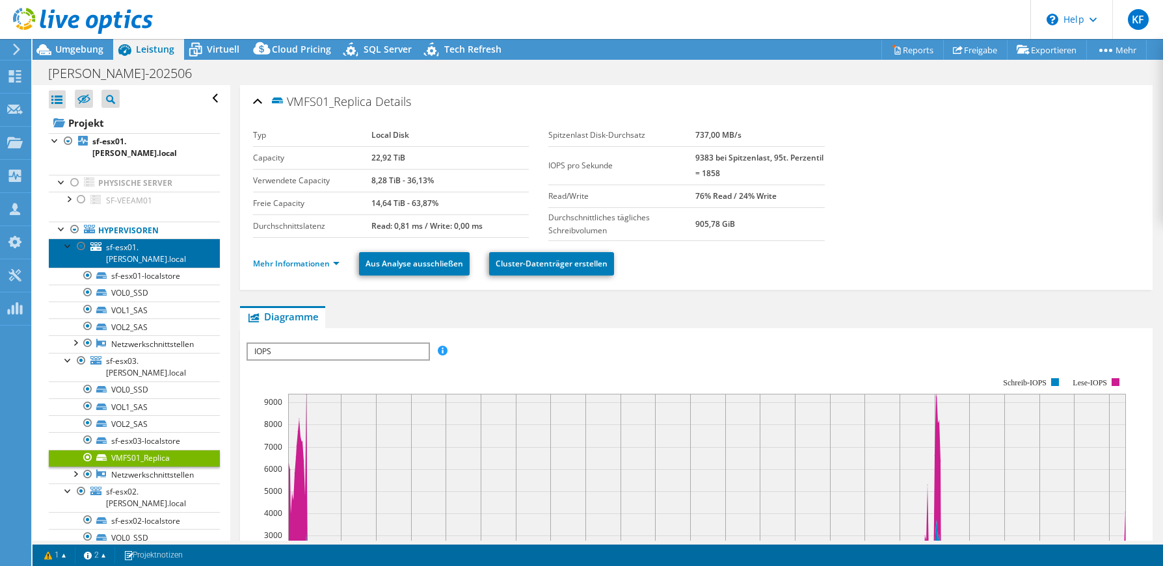
click at [133, 242] on span "sf-esx01.[PERSON_NAME].local" at bounding box center [146, 253] width 80 height 23
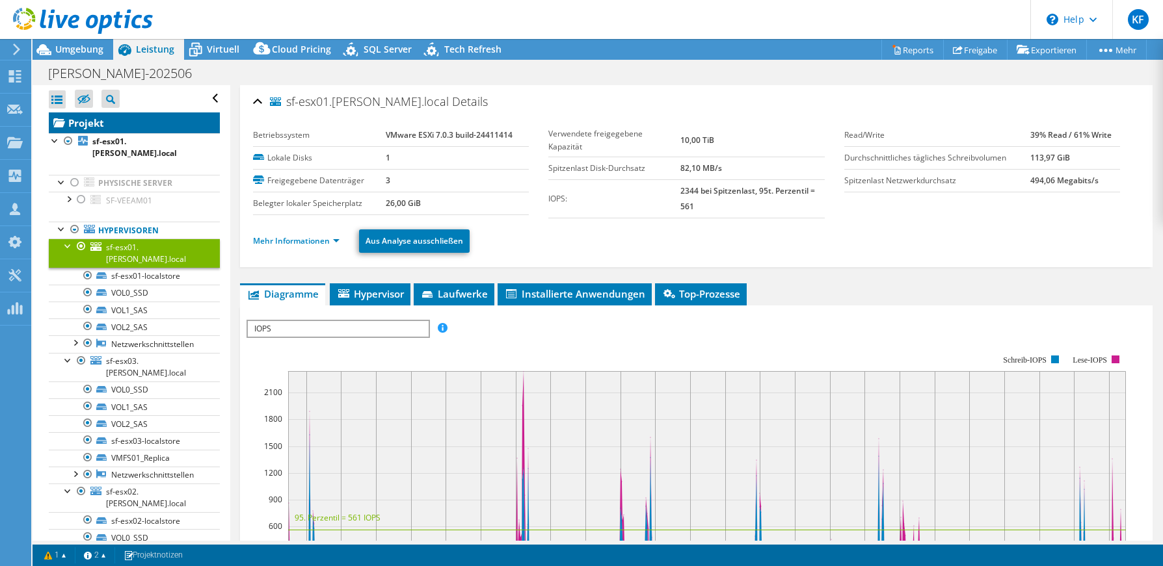
click at [85, 126] on link "Projekt" at bounding box center [134, 123] width 171 height 21
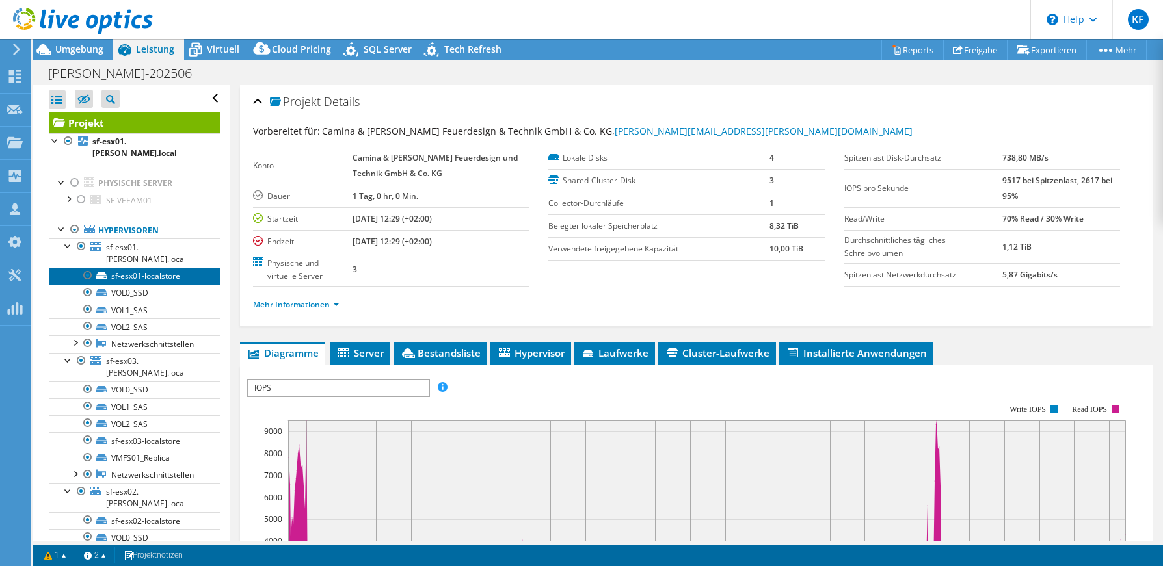
click at [172, 268] on link "sf-esx01-localstore" at bounding box center [134, 276] width 171 height 17
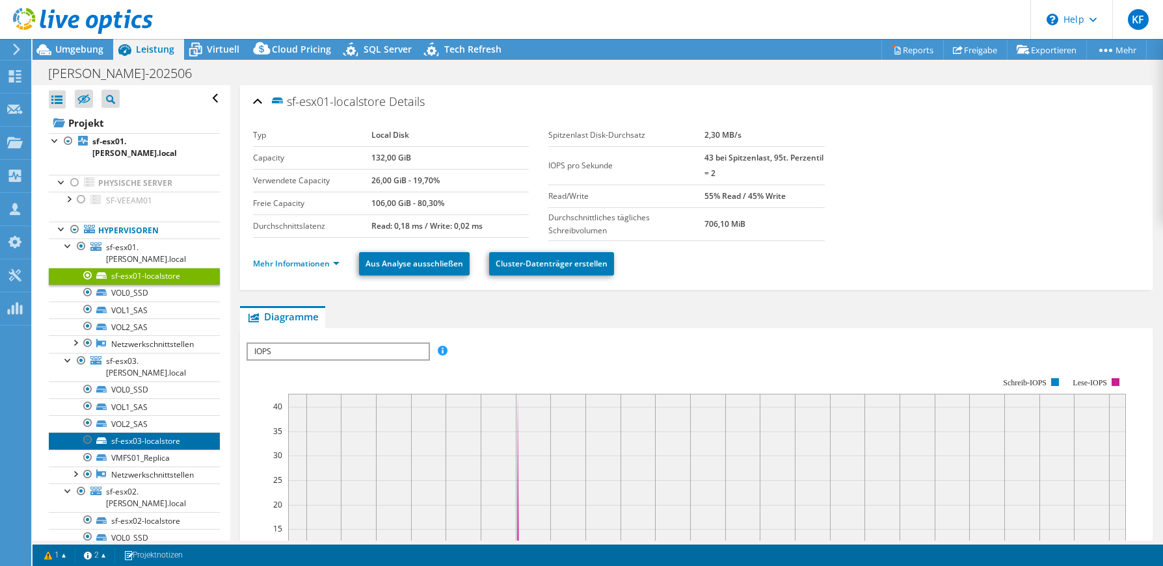
click at [152, 433] on link "sf-esx03-localstore" at bounding box center [134, 441] width 171 height 17
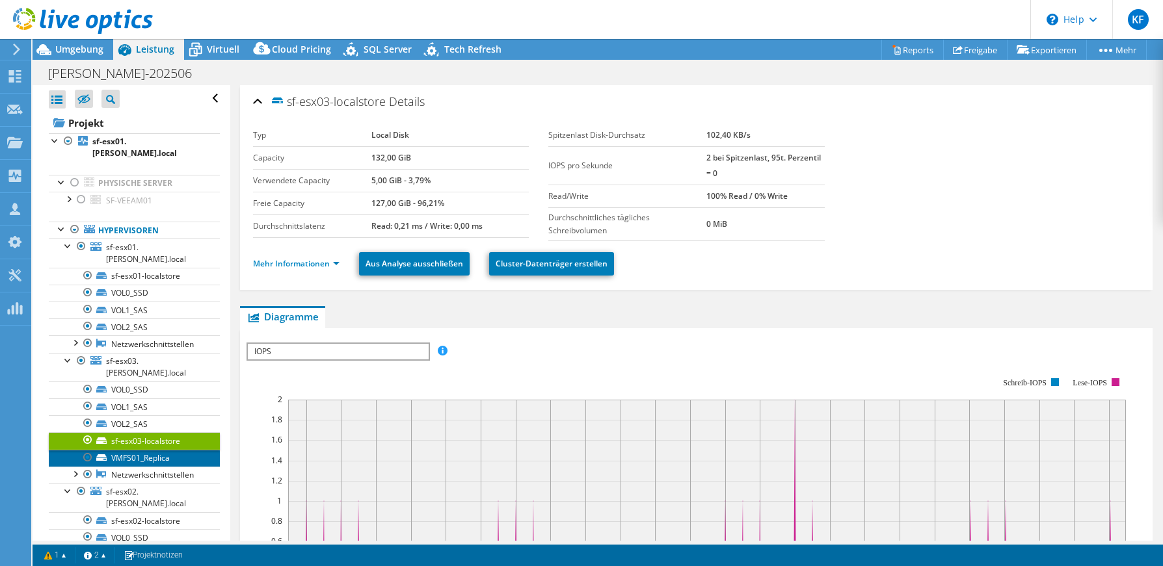
click at [146, 450] on link "VMFS01_Replica" at bounding box center [134, 458] width 171 height 17
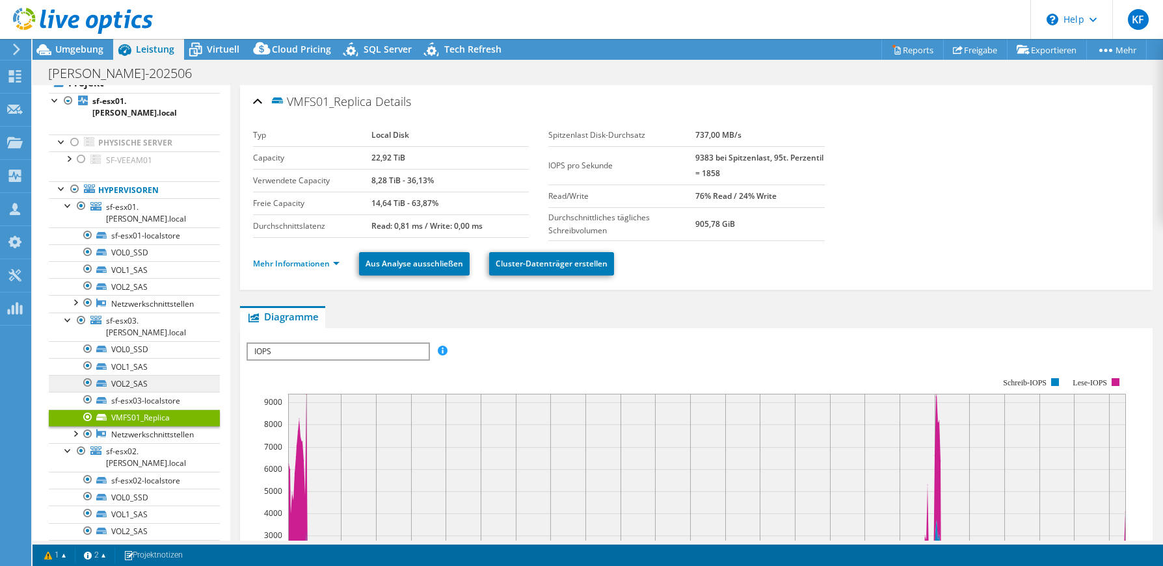
scroll to position [65, 0]
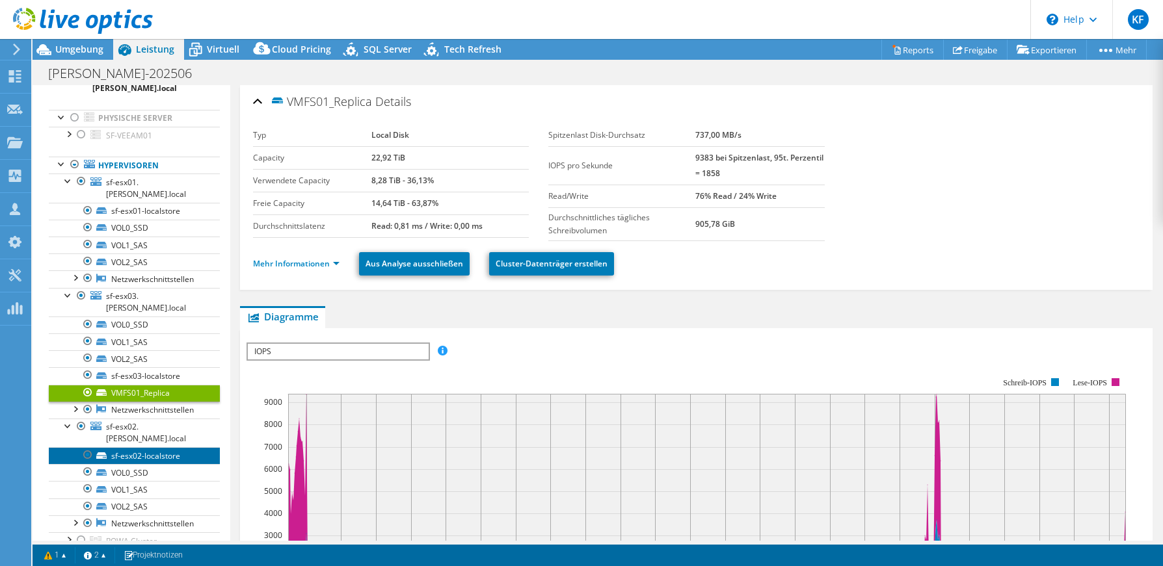
click at [146, 447] on link "sf-esx02-localstore" at bounding box center [134, 455] width 171 height 17
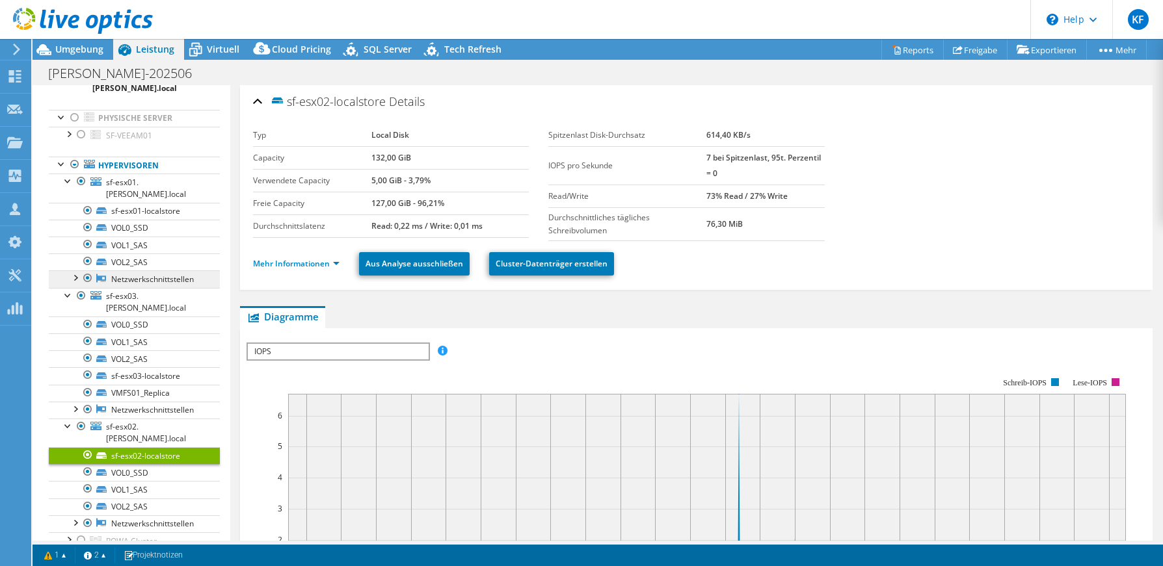
scroll to position [0, 0]
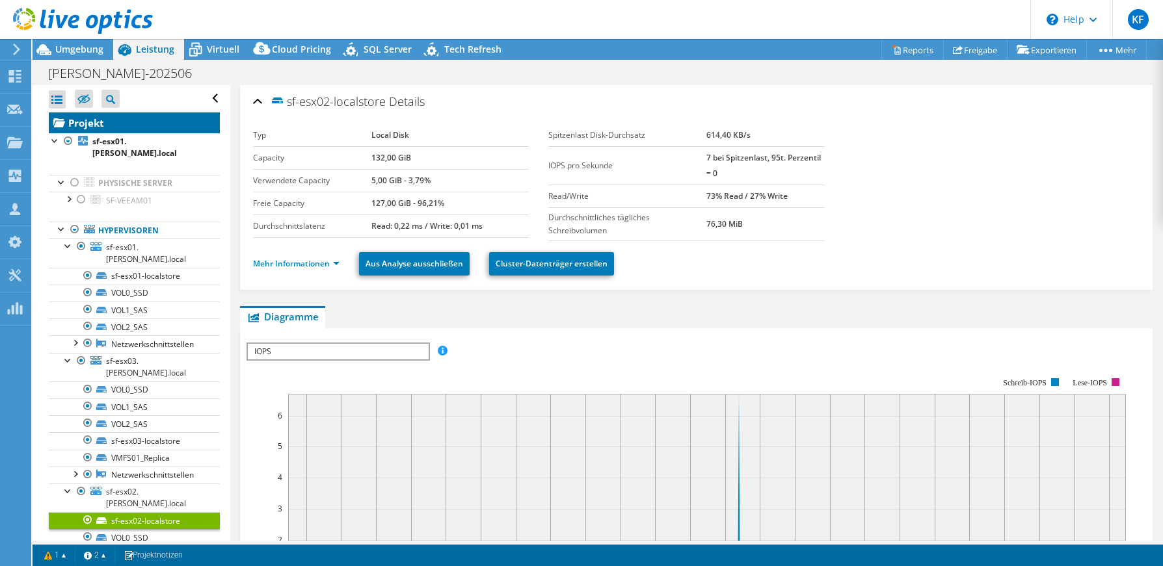
click at [81, 126] on link "Projekt" at bounding box center [134, 123] width 171 height 21
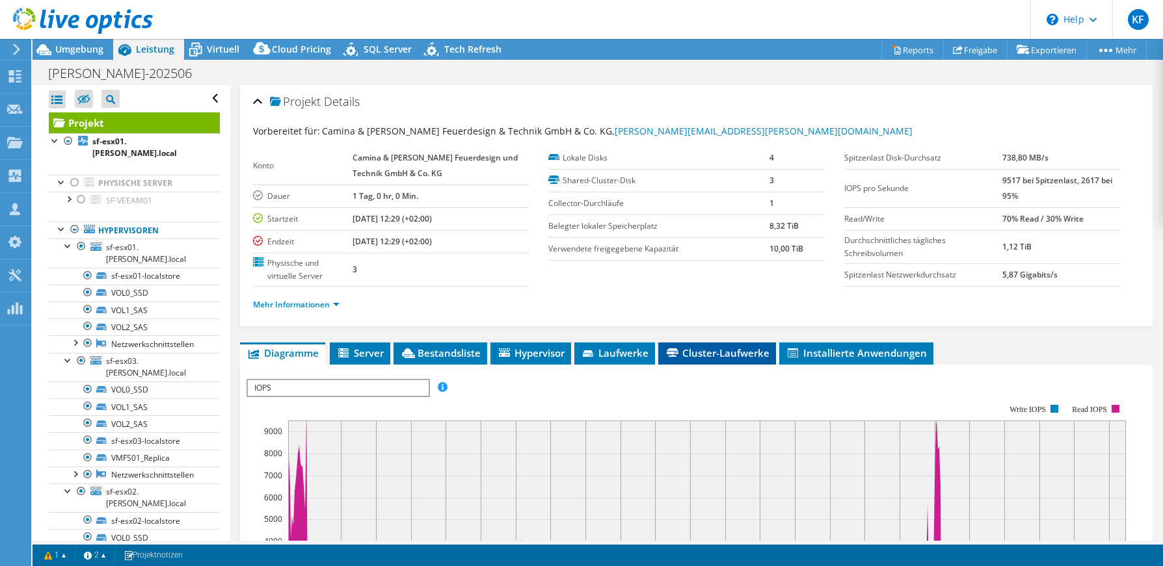
click at [693, 356] on span "Cluster-Laufwerke" at bounding box center [717, 353] width 105 height 13
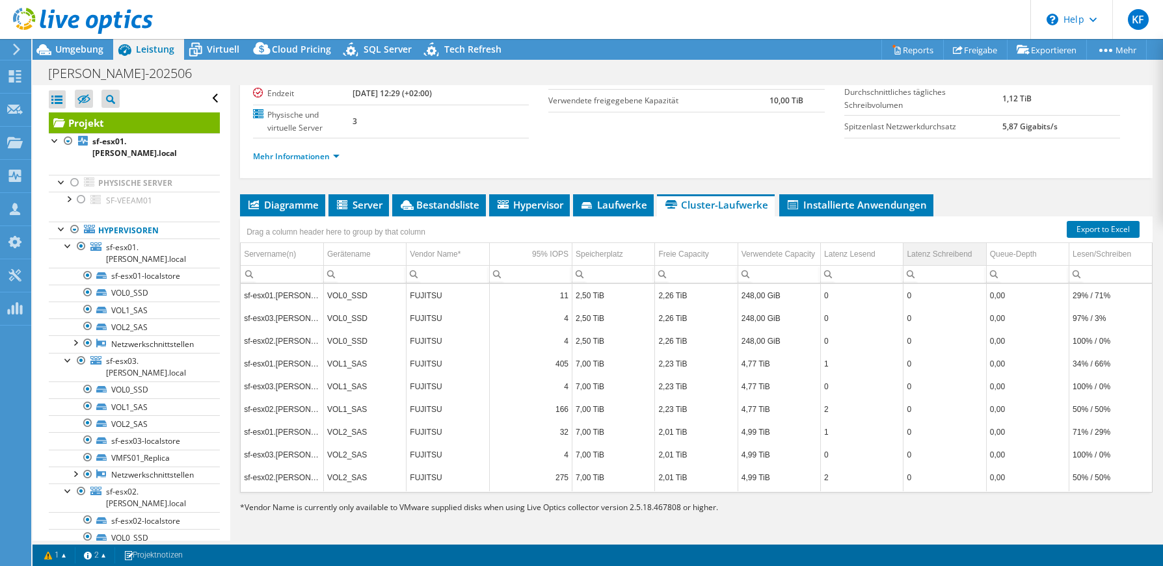
scroll to position [150, 0]
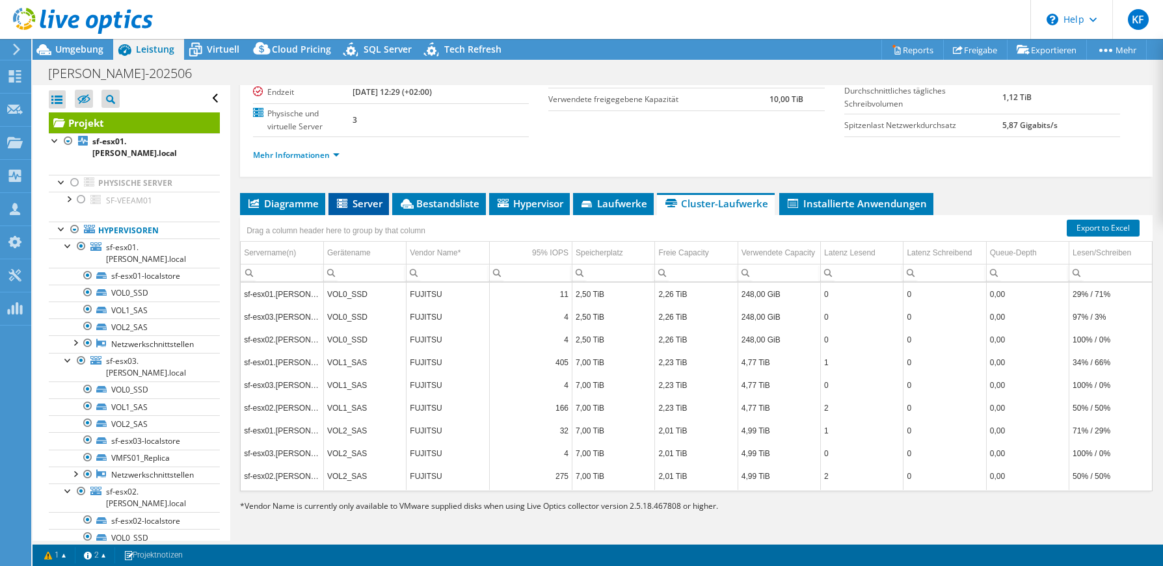
click at [373, 209] on span "Server" at bounding box center [358, 203] width 47 height 13
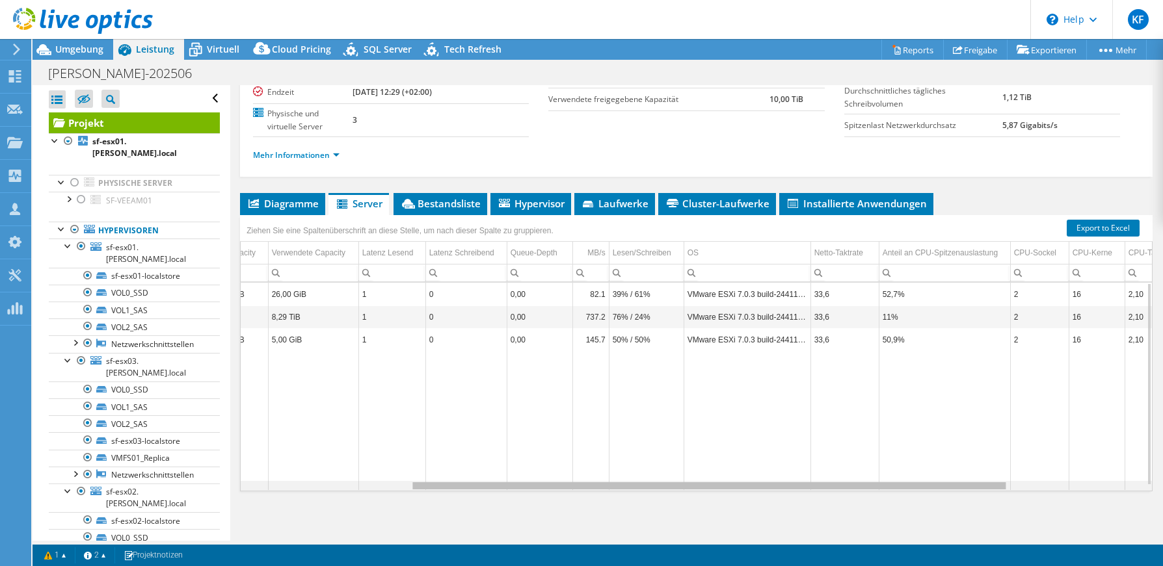
scroll to position [0, 0]
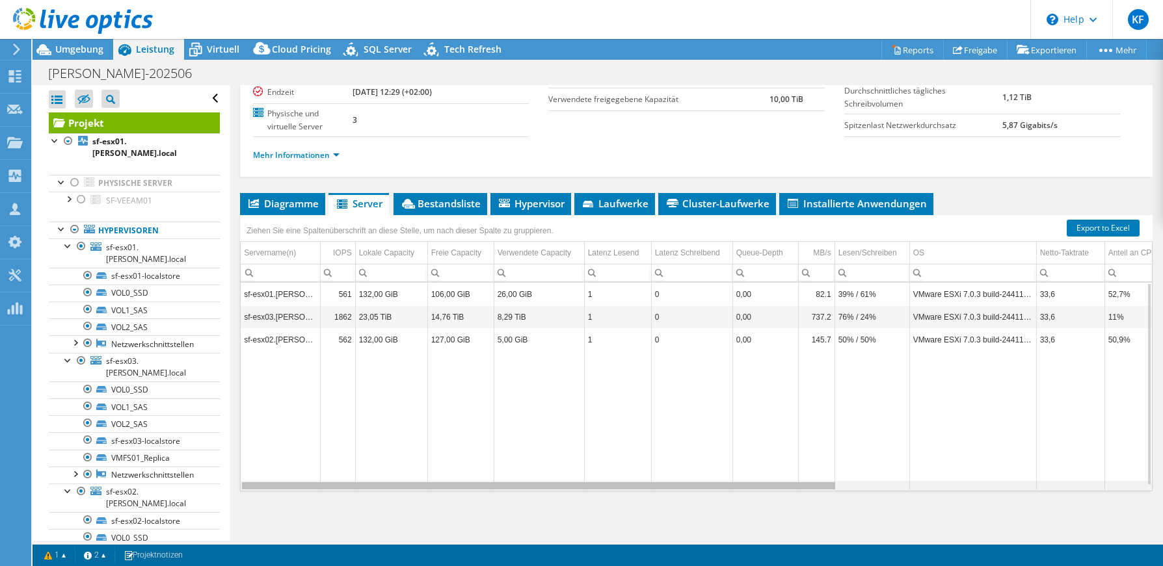
drag, startPoint x: 716, startPoint y: 489, endPoint x: 617, endPoint y: 490, distance: 99.5
click at [617, 490] on body "KF Teammitglied [PERSON_NAME] [PERSON_NAME][EMAIL_ADDRESS][DOMAIN_NAME] MR Date…" at bounding box center [581, 283] width 1163 height 566
click at [271, 202] on span "Diagramme" at bounding box center [283, 203] width 72 height 13
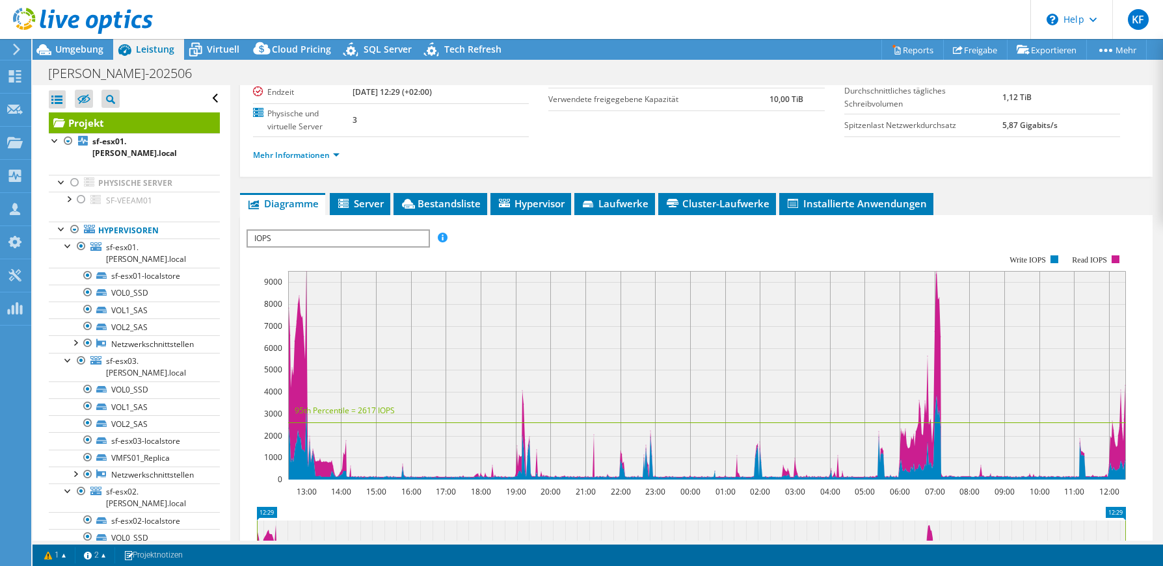
click at [398, 241] on span "IOPS" at bounding box center [338, 239] width 180 height 16
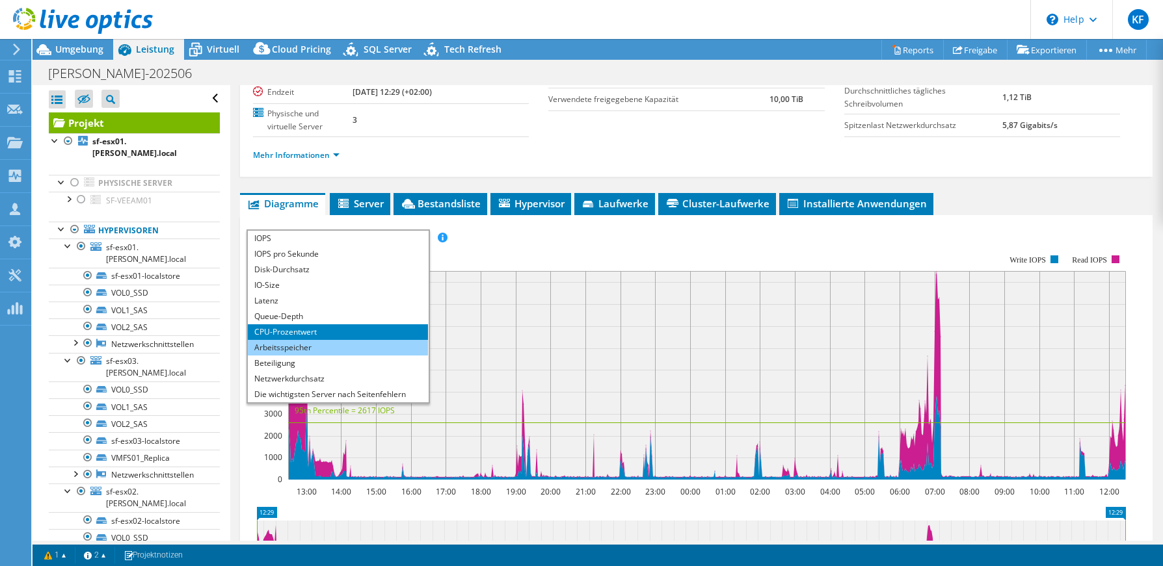
click at [318, 350] on li "Arbeitsspeicher" at bounding box center [338, 348] width 180 height 16
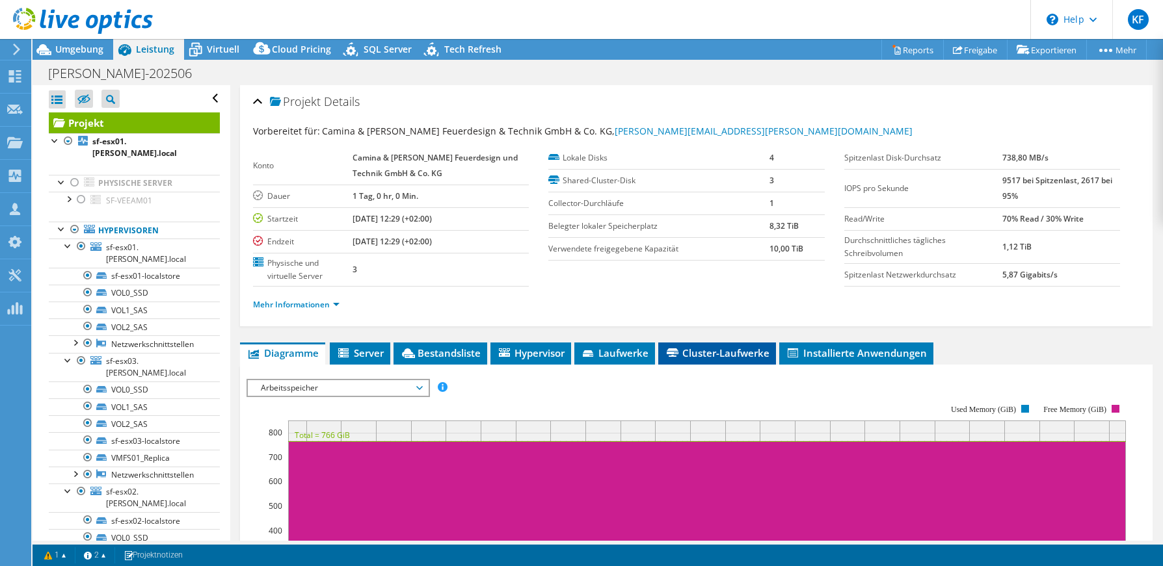
click at [725, 349] on span "Cluster-Laufwerke" at bounding box center [717, 353] width 105 height 13
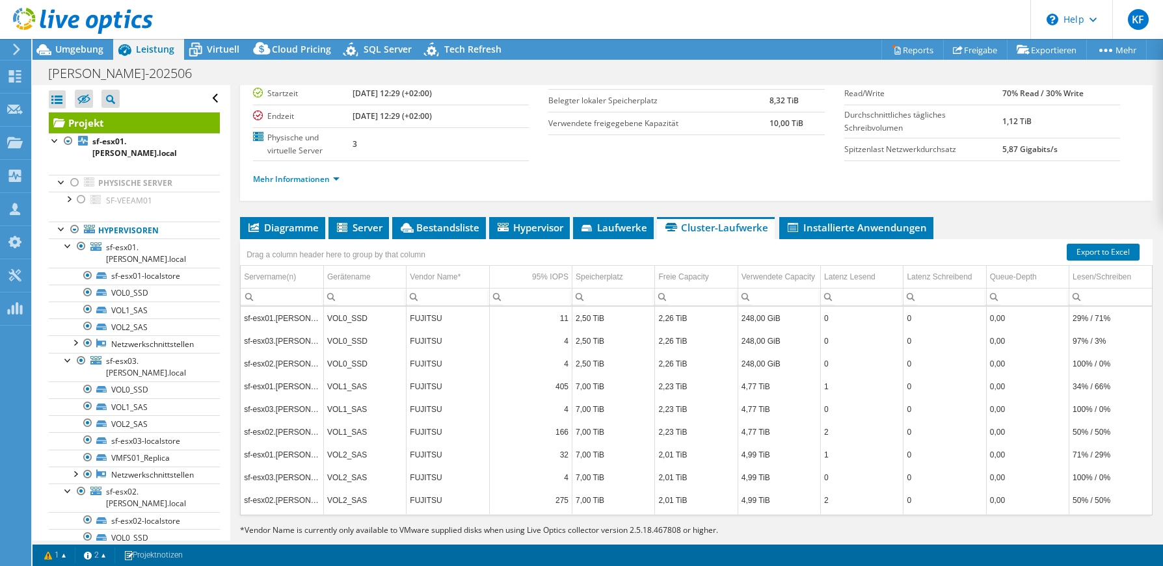
scroll to position [150, 0]
